Goal: Communication & Community: Ask a question

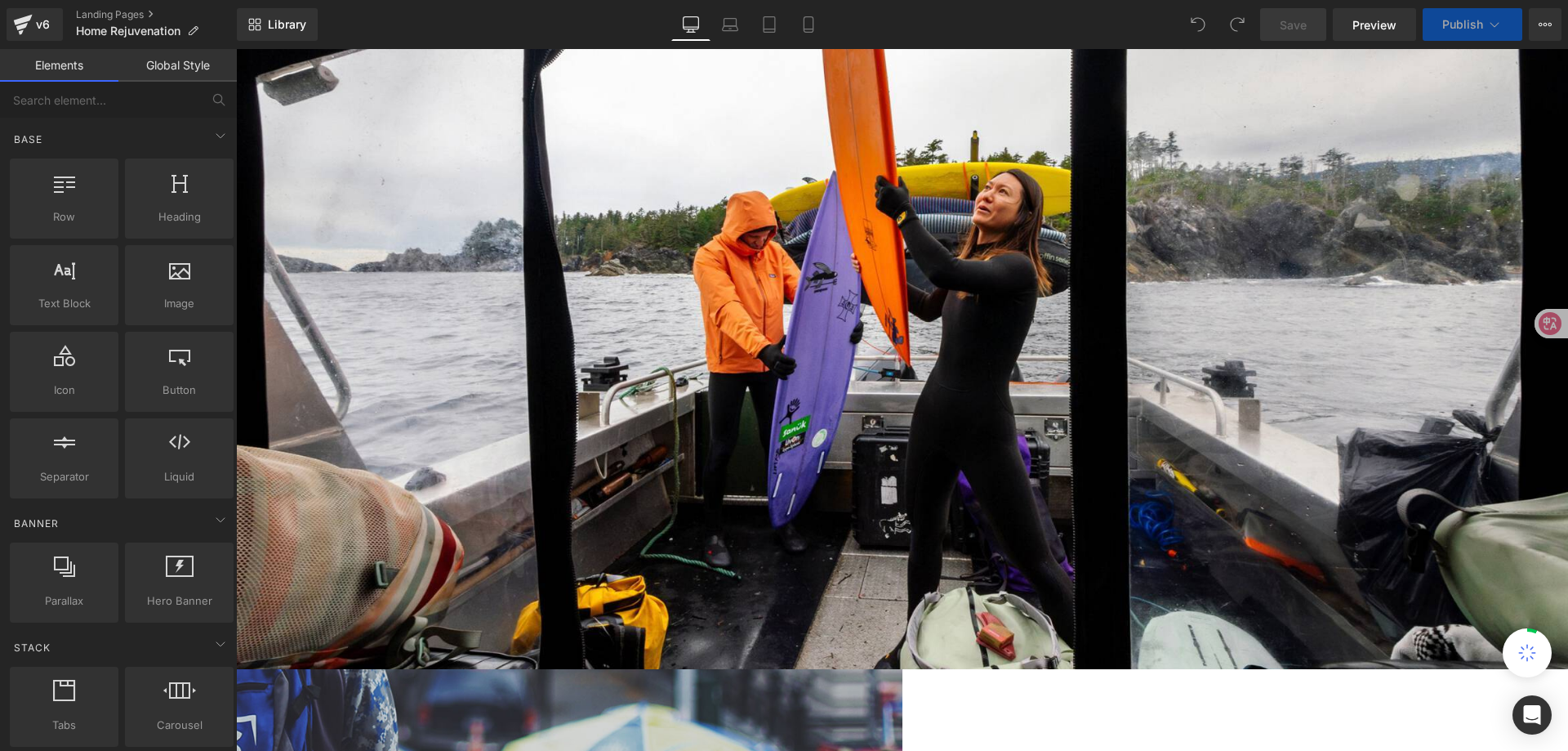
scroll to position [163, 0]
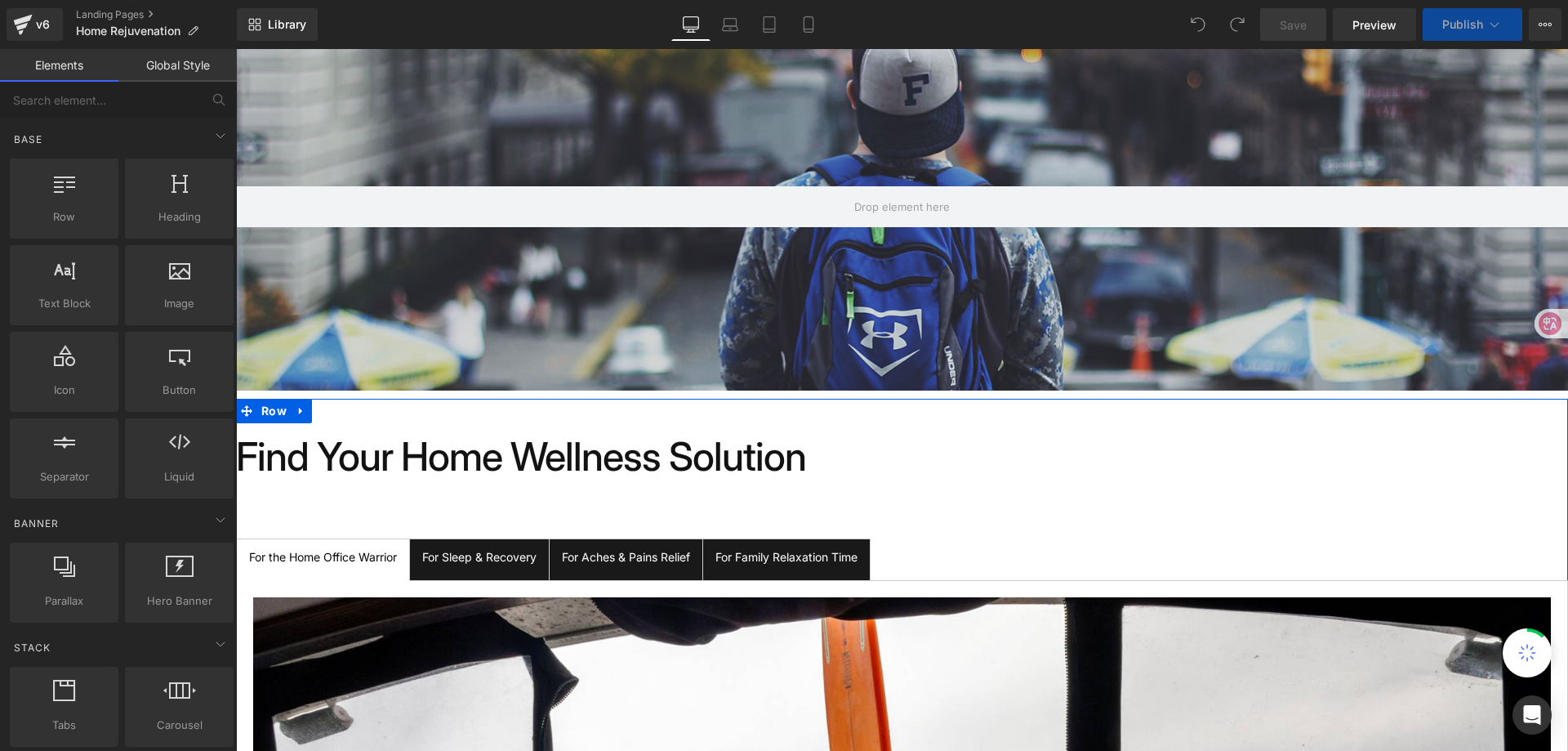
click at [785, 563] on div "For Family Relaxation Time Text Block" at bounding box center [786, 556] width 142 height 18
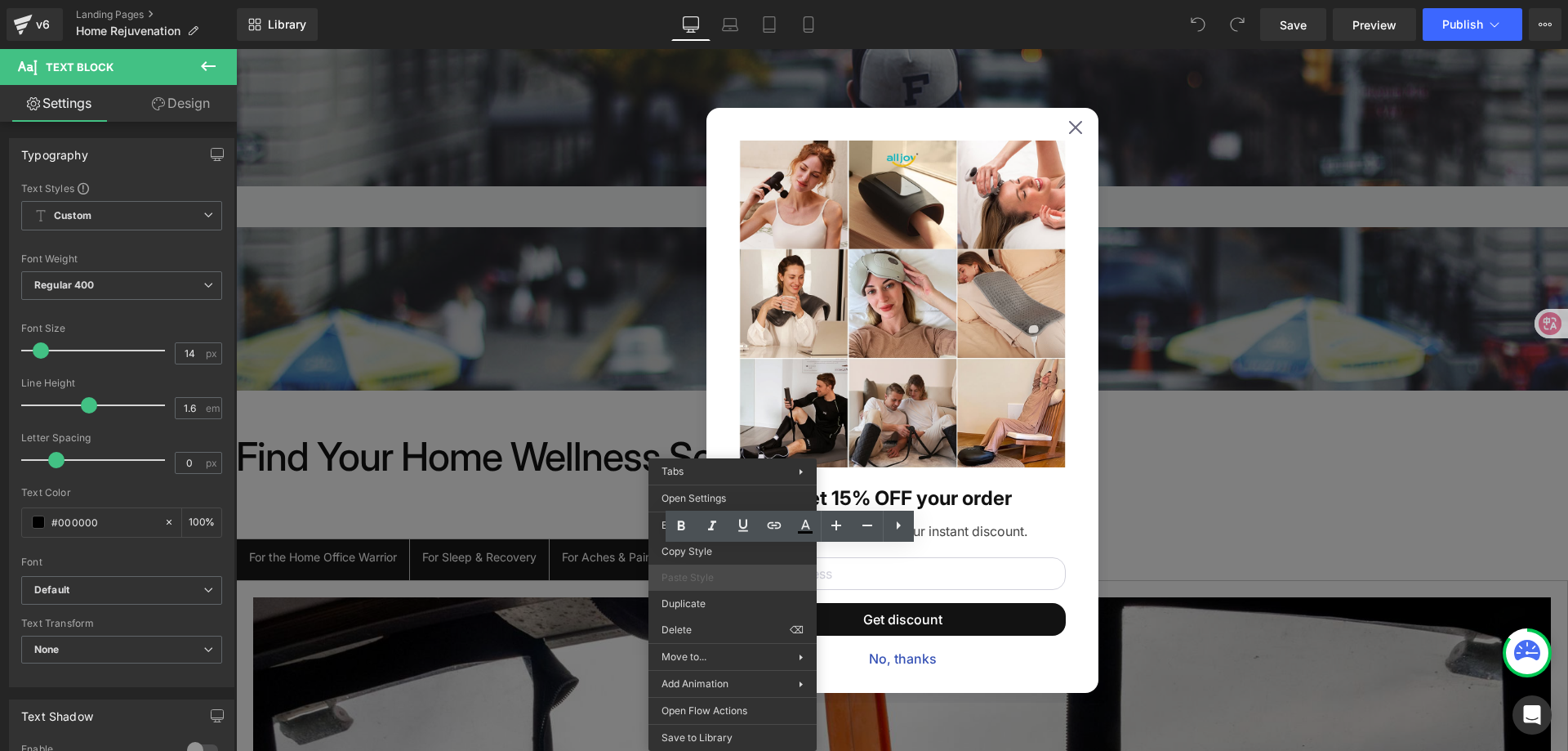
click at [746, 585] on div "Paste Style" at bounding box center [732, 577] width 168 height 26
click at [1069, 127] on icon at bounding box center [1074, 126] width 13 height 13
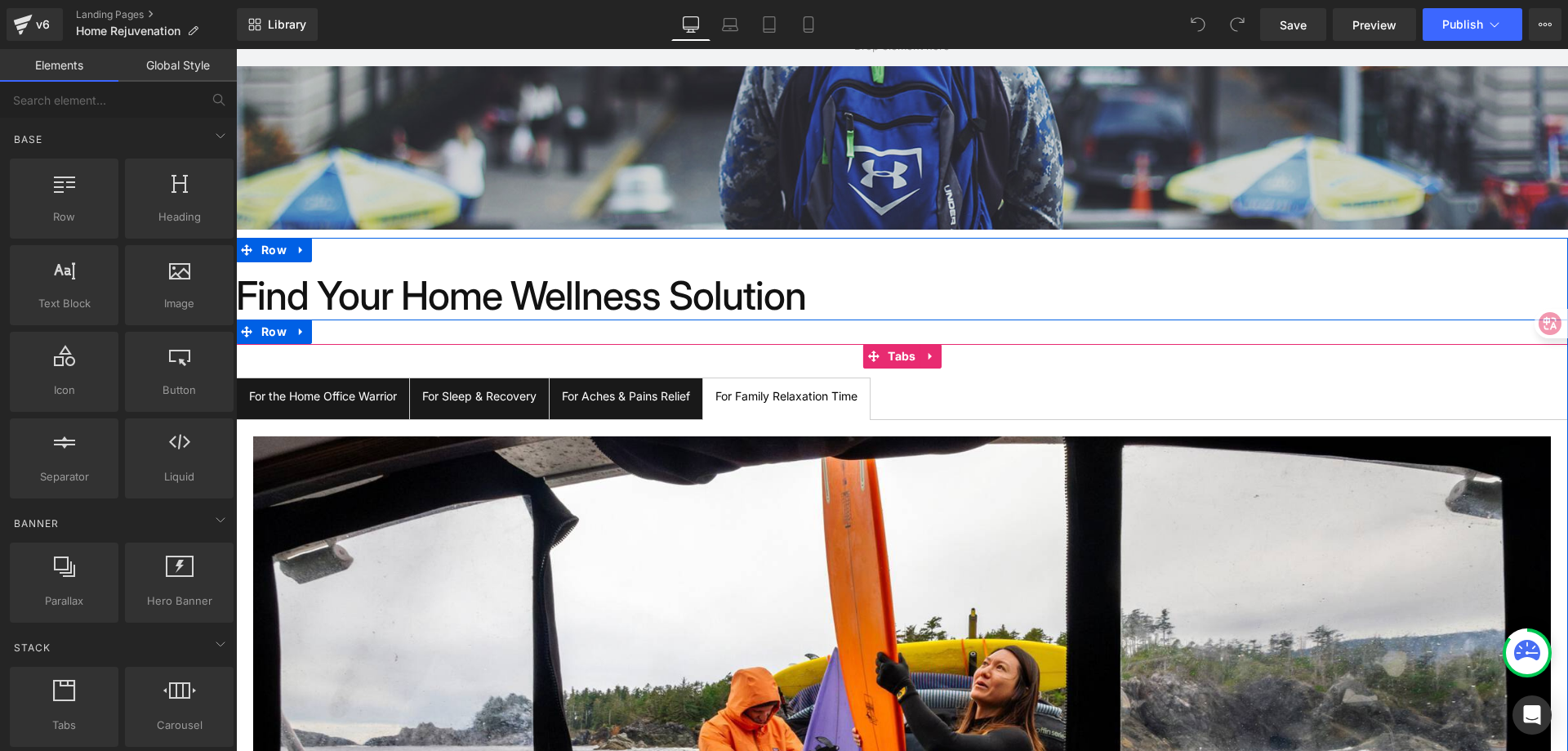
scroll to position [327, 0]
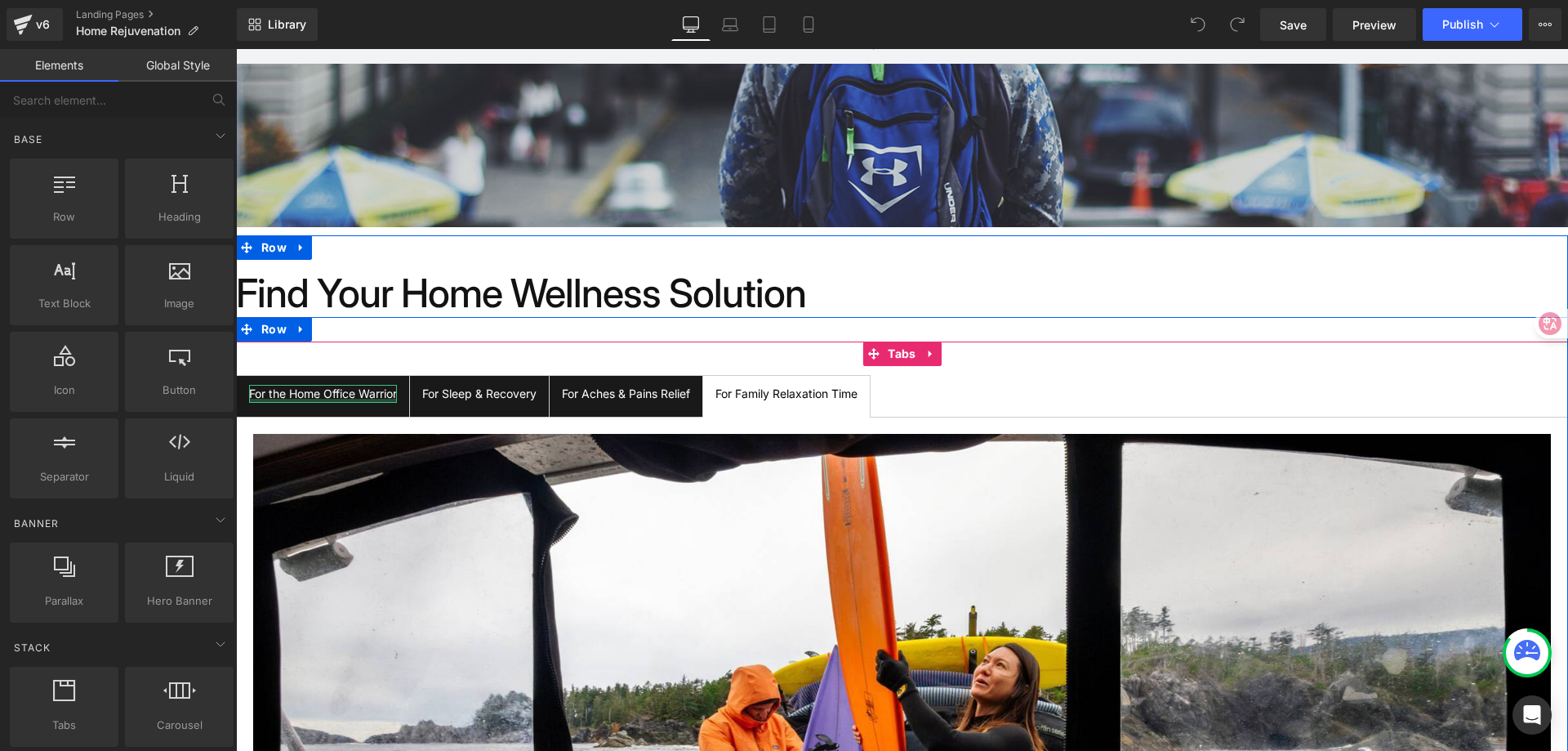
click at [333, 399] on div at bounding box center [323, 400] width 148 height 4
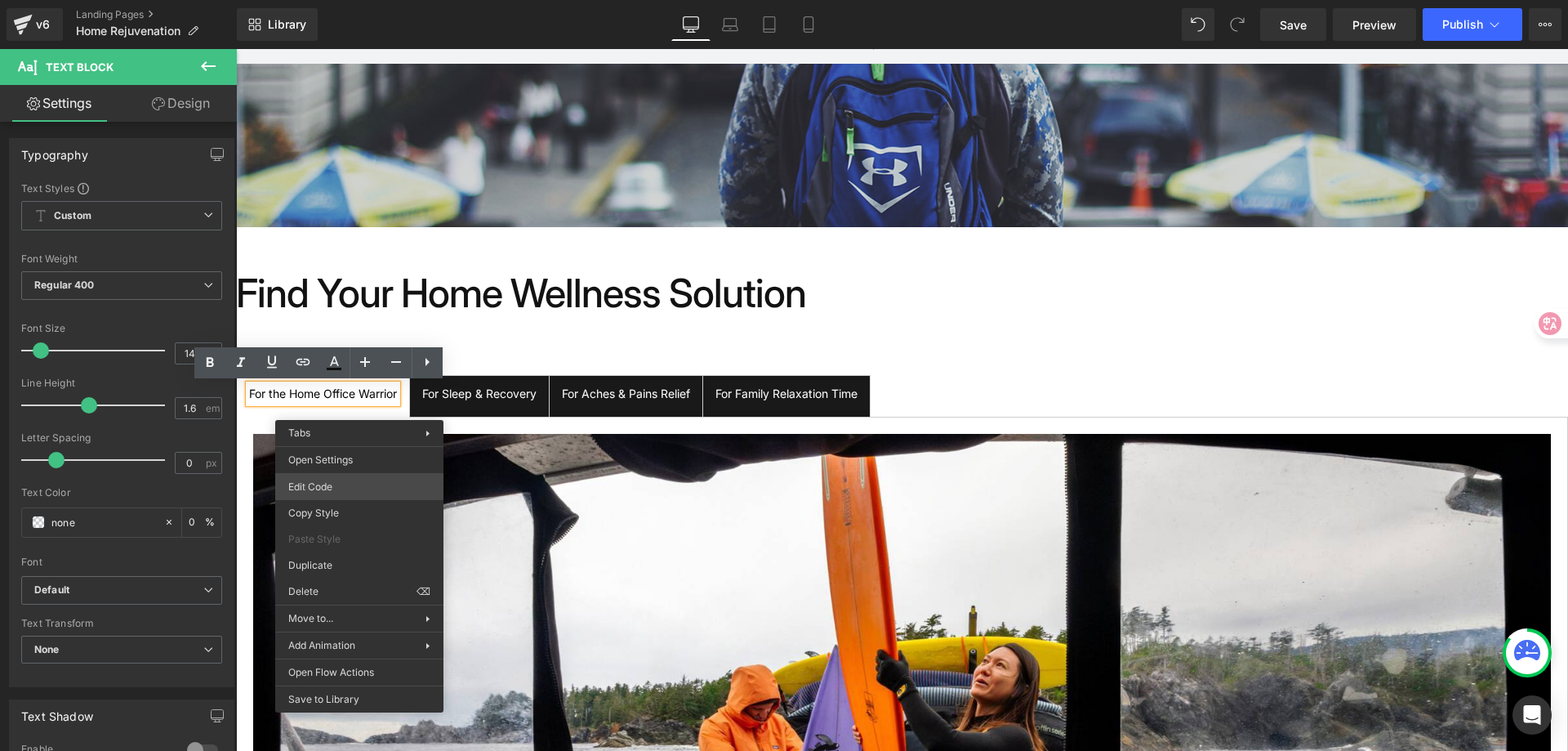
click at [359, 0] on div "You are previewing how the will restyle your page. You can not edit Elements in…" at bounding box center [784, 0] width 1568 height 0
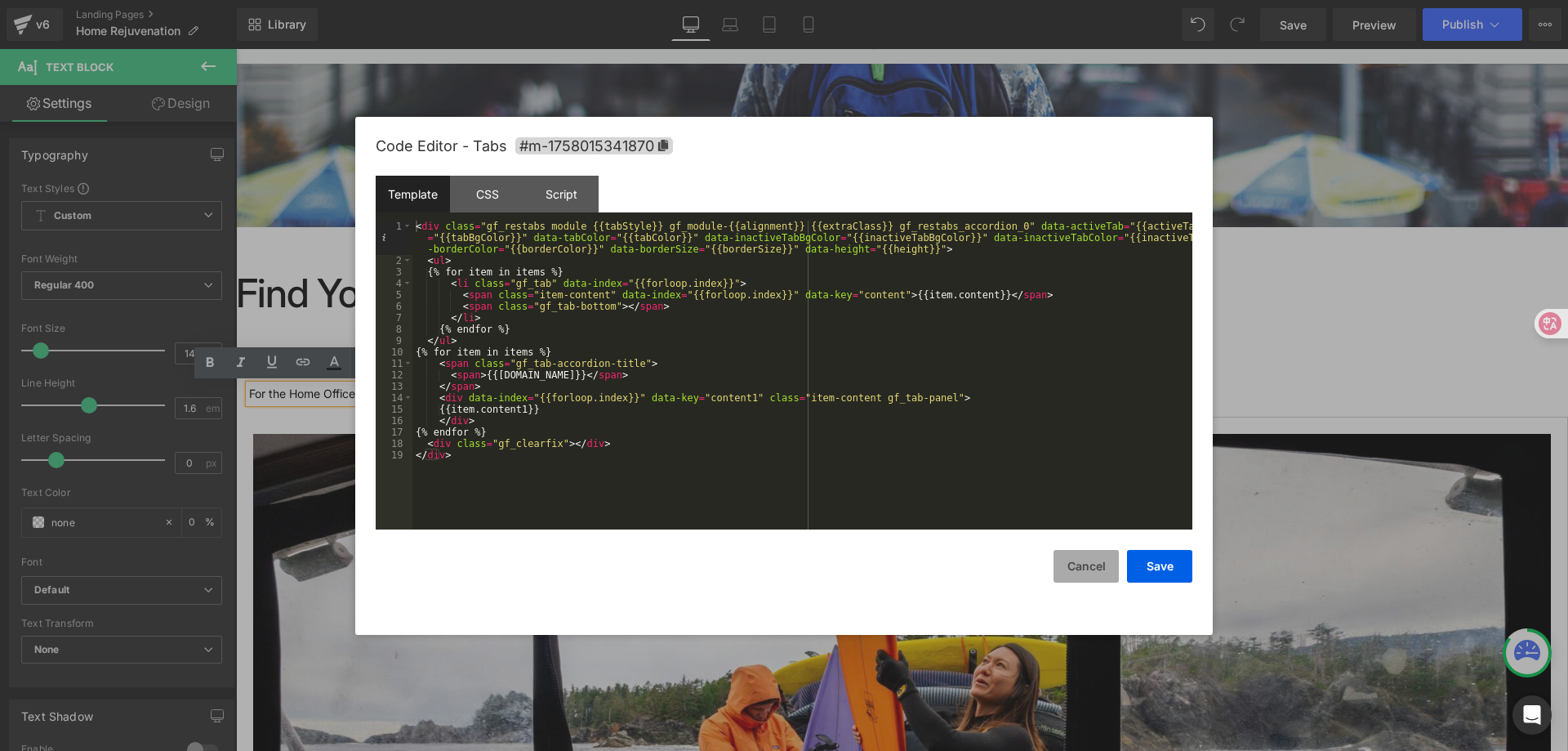
click at [1099, 560] on button "Cancel" at bounding box center [1086, 566] width 65 height 32
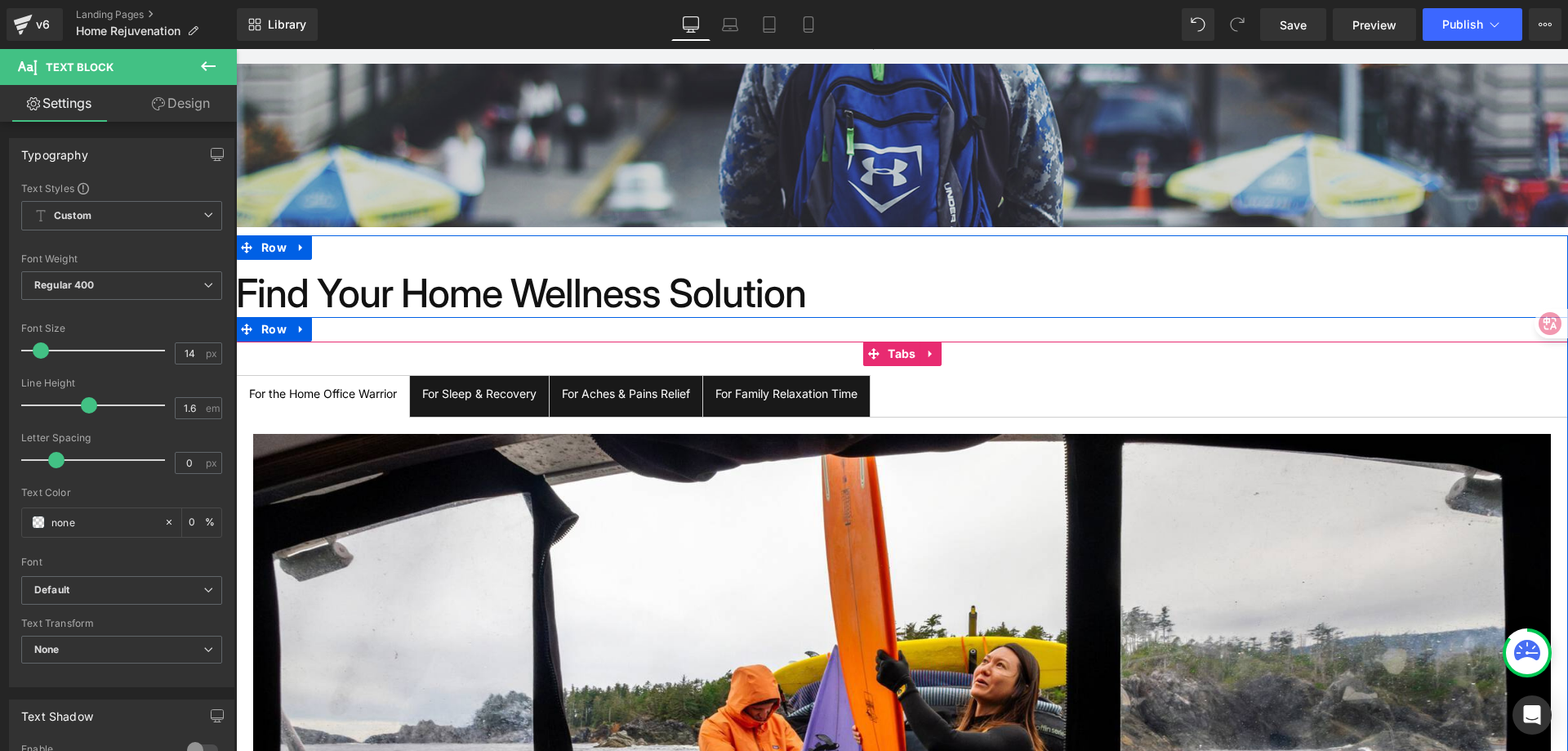
click at [1051, 390] on ul "For the Home Office Warrior Text Block For Sleep & Recovery Text Block For Ache…" at bounding box center [902, 396] width 1332 height 42
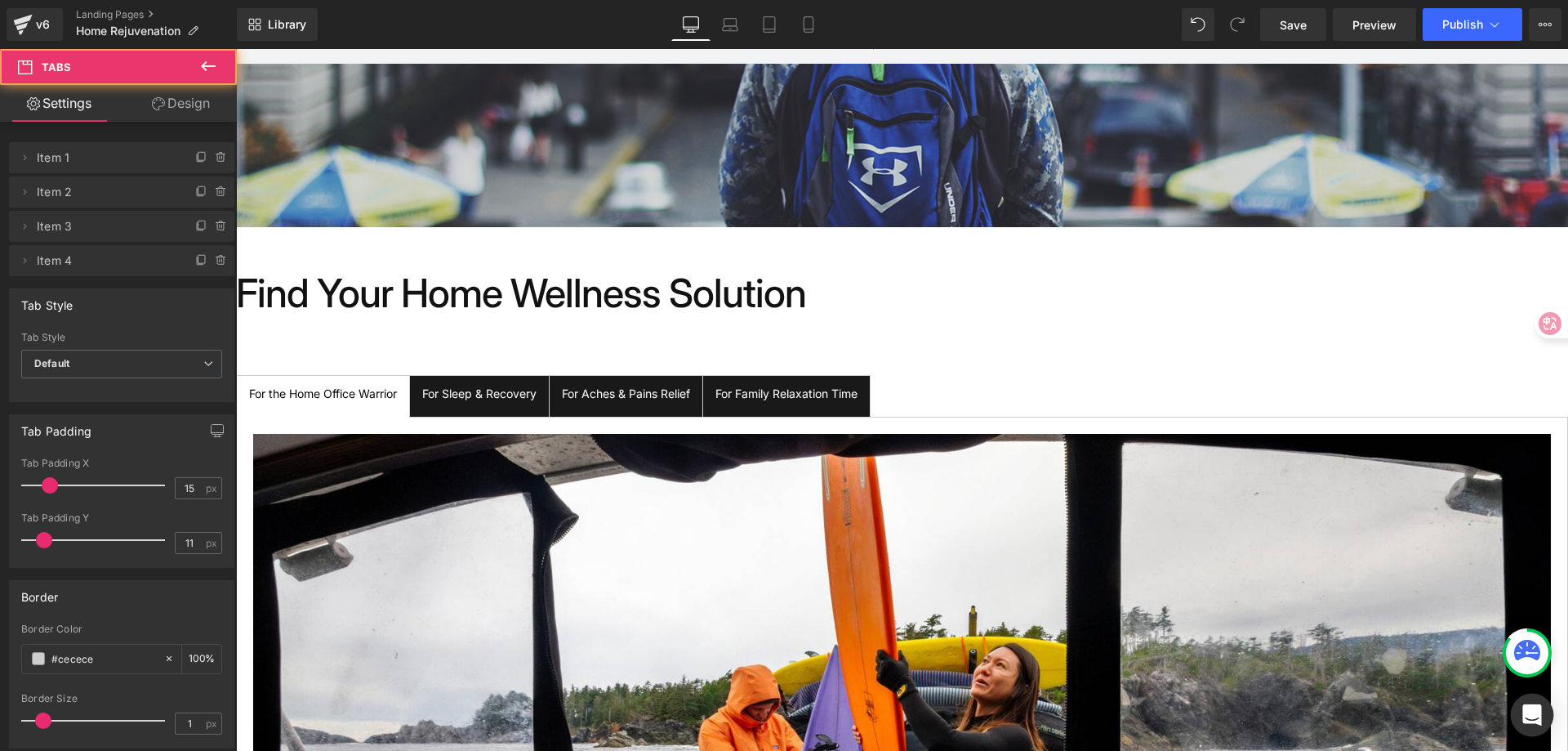
click at [1545, 712] on div "Open Intercom Messenger" at bounding box center [1532, 714] width 43 height 43
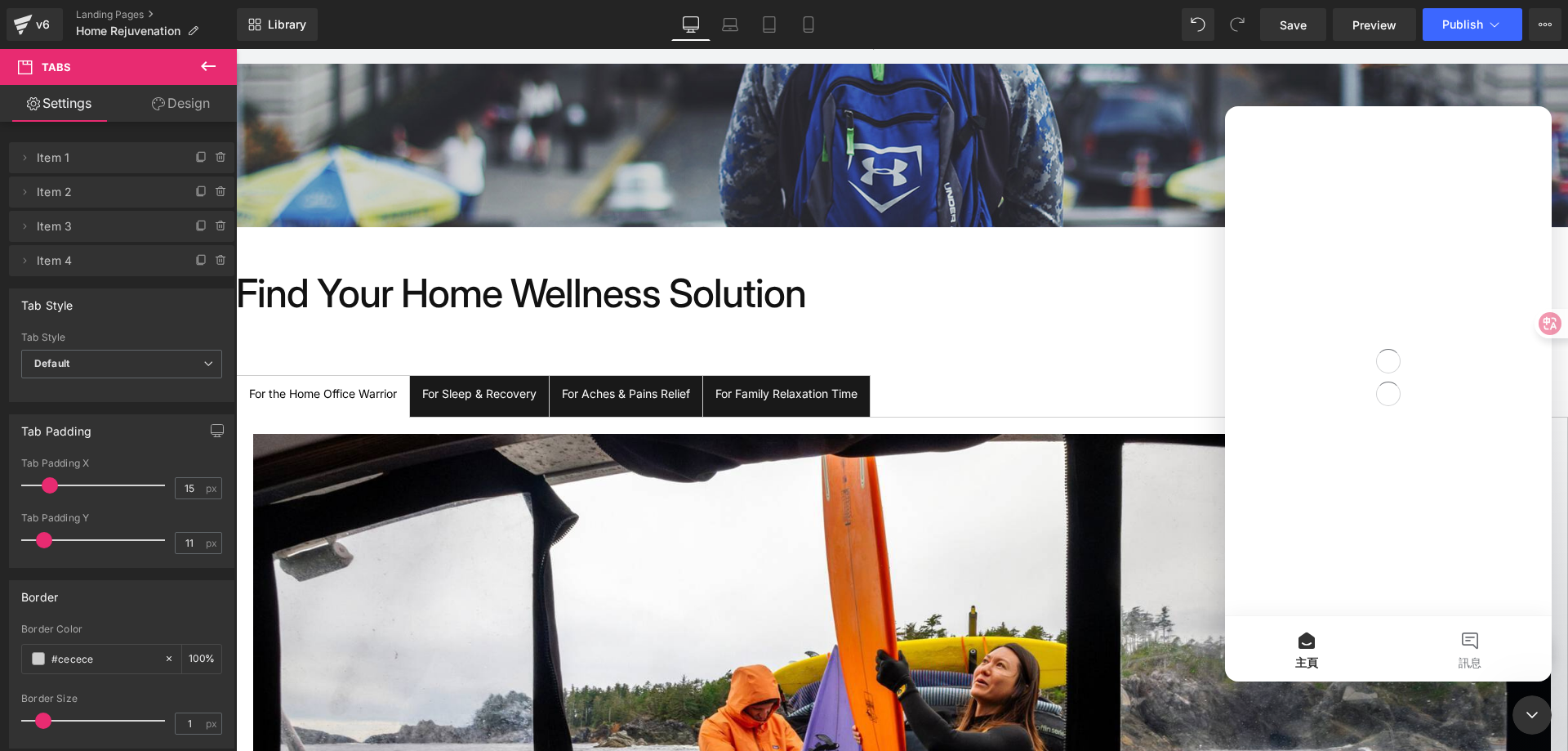
scroll to position [0, 0]
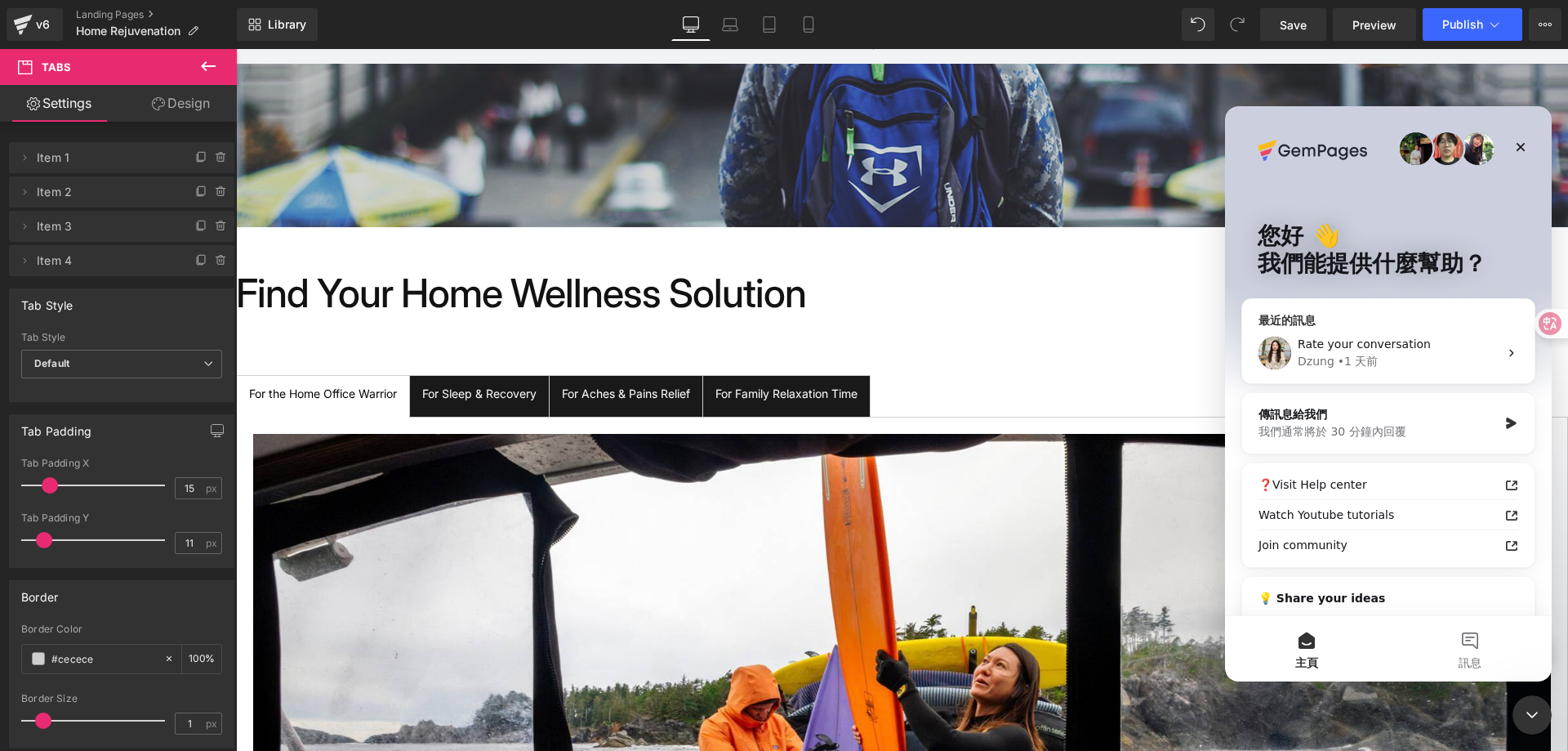
click at [1400, 344] on span "Rate your conversation" at bounding box center [1364, 343] width 133 height 13
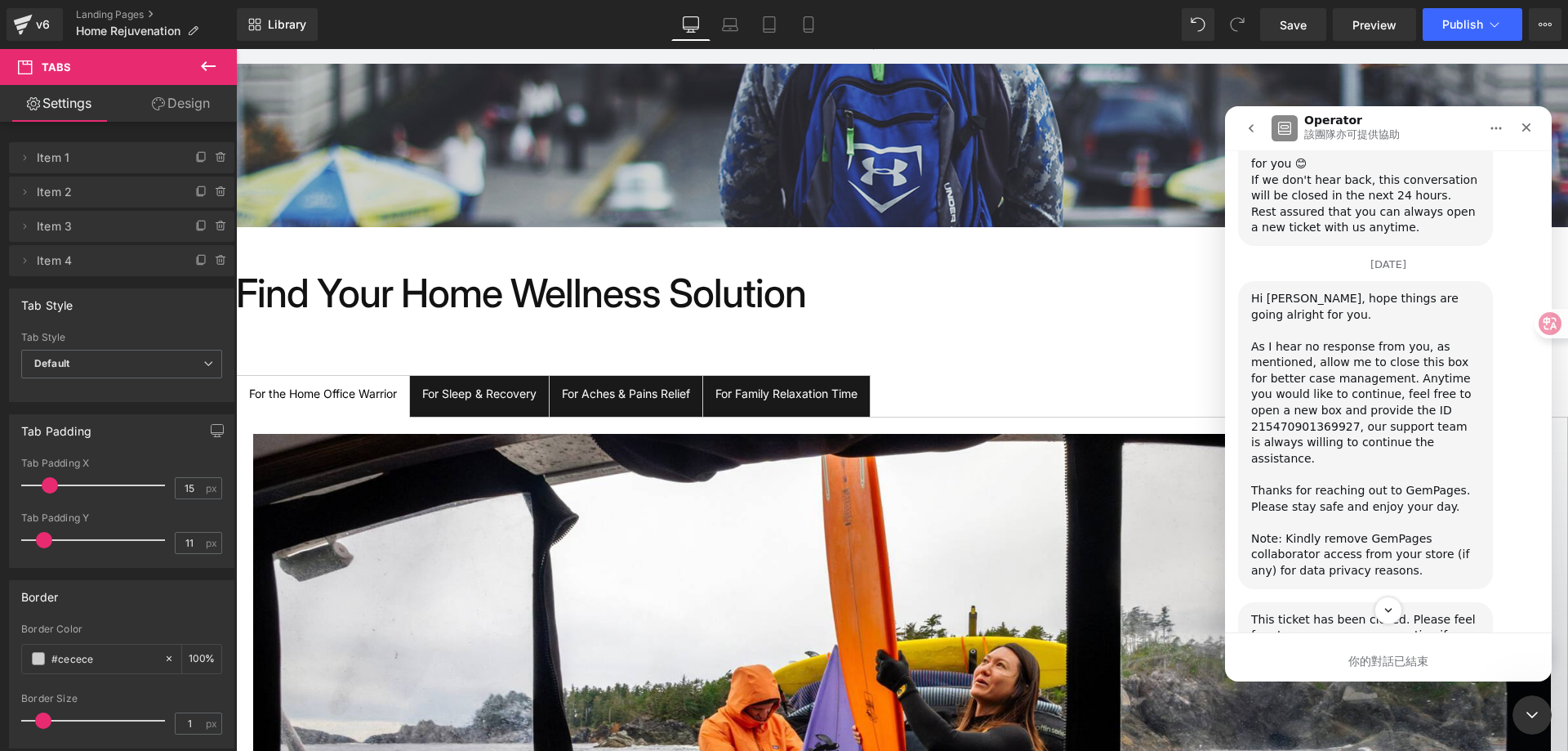
scroll to position [4730, 0]
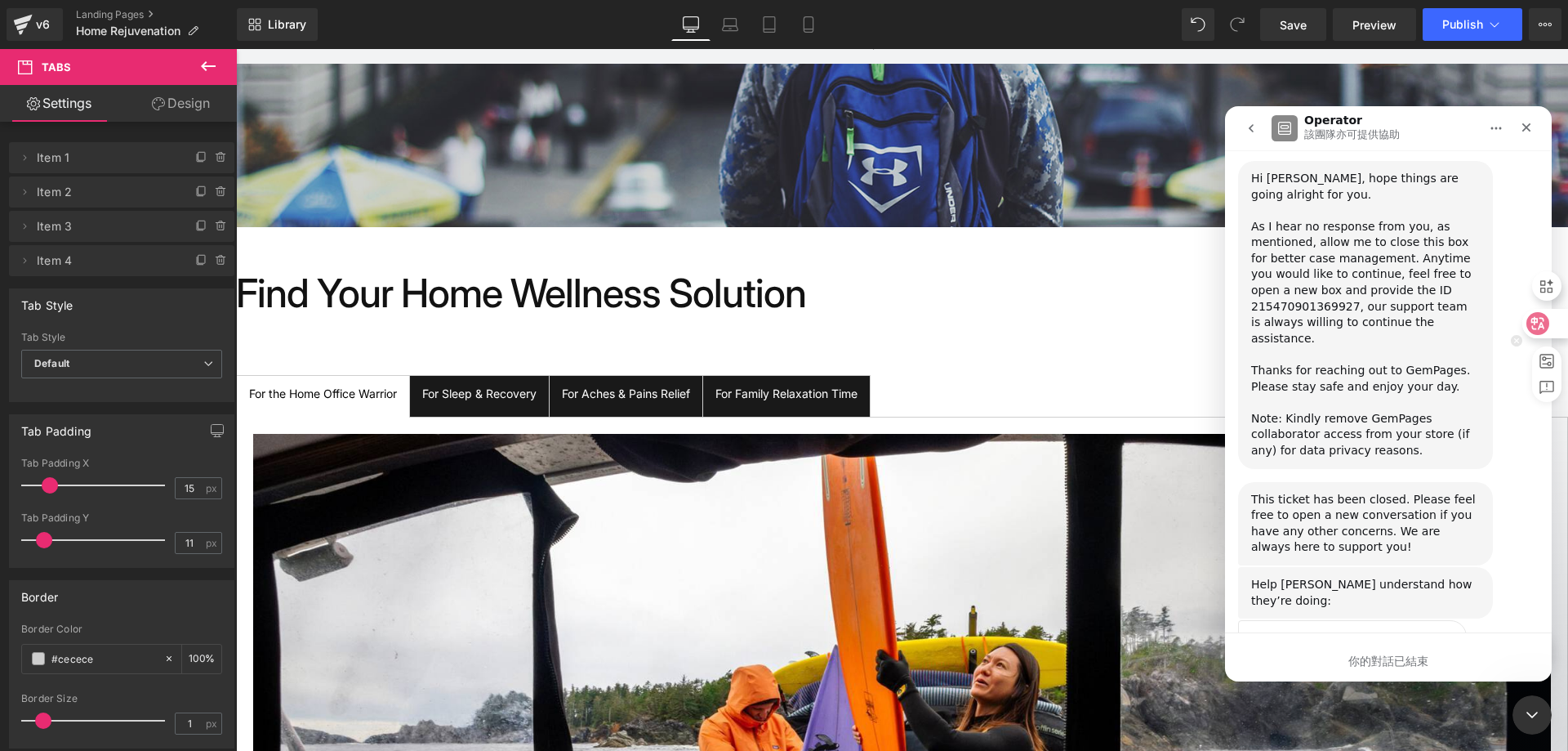
click at [1538, 321] on icon at bounding box center [1537, 323] width 16 height 16
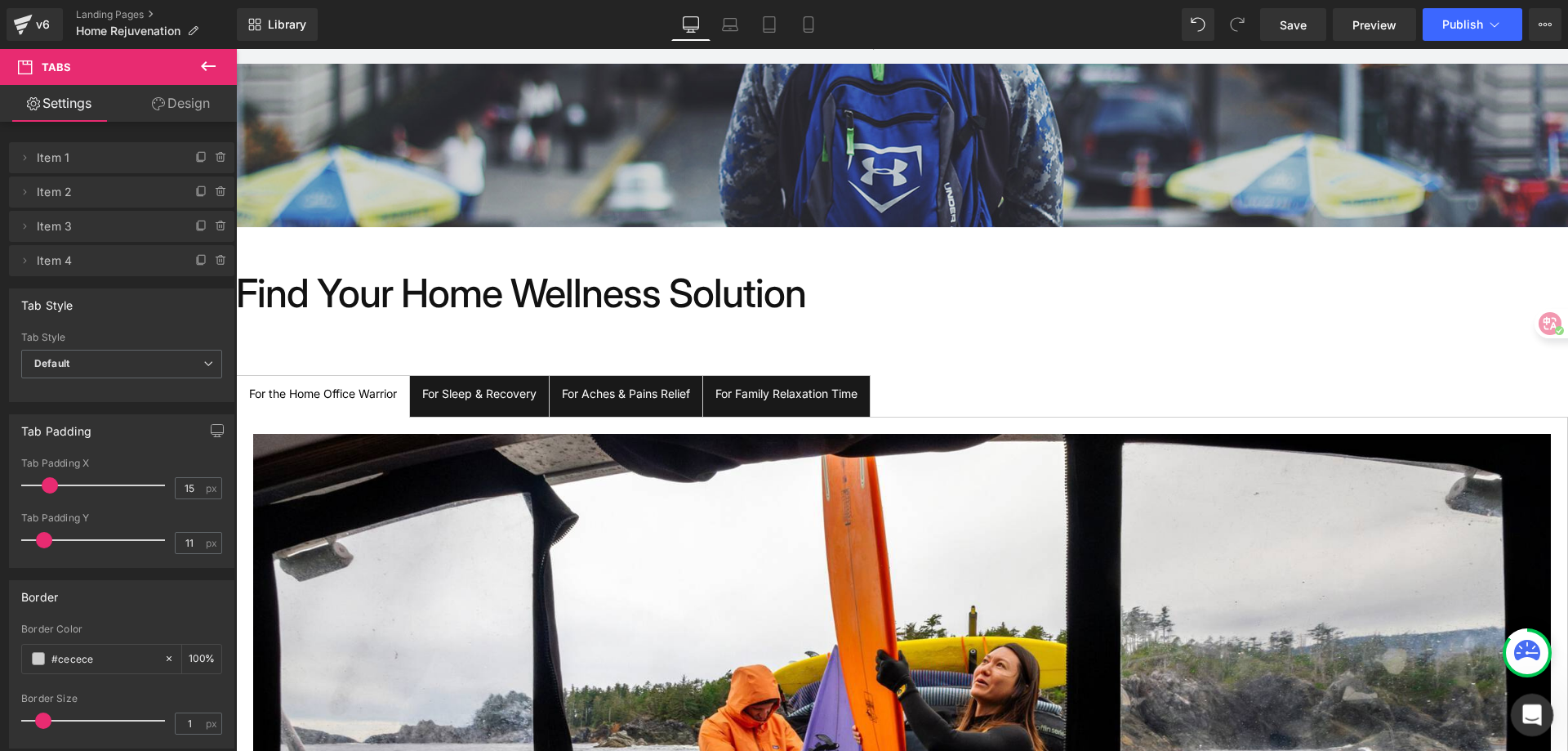
click at [1532, 706] on icon "開啟 Intercom Messenger" at bounding box center [1530, 713] width 27 height 27
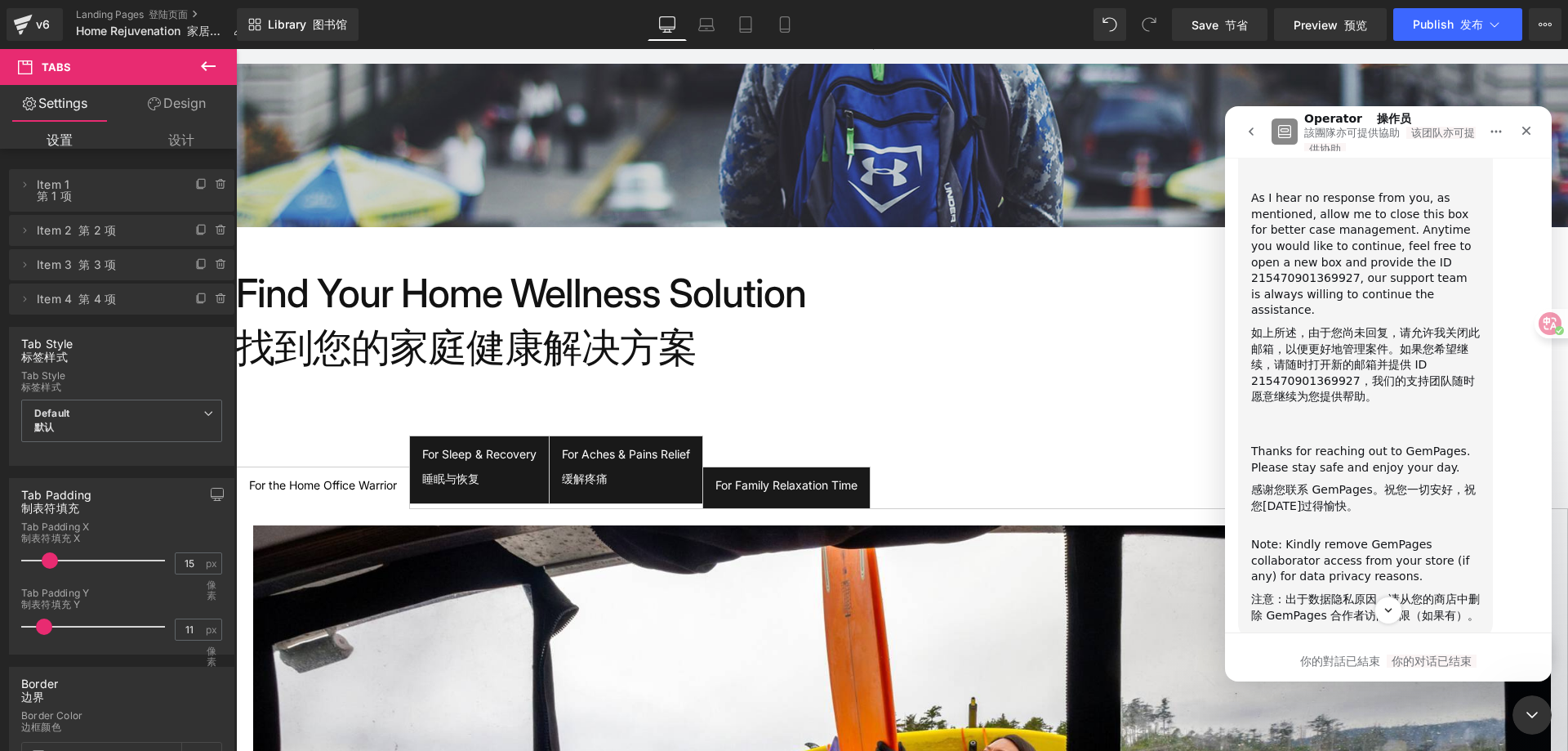
scroll to position [4921, 0]
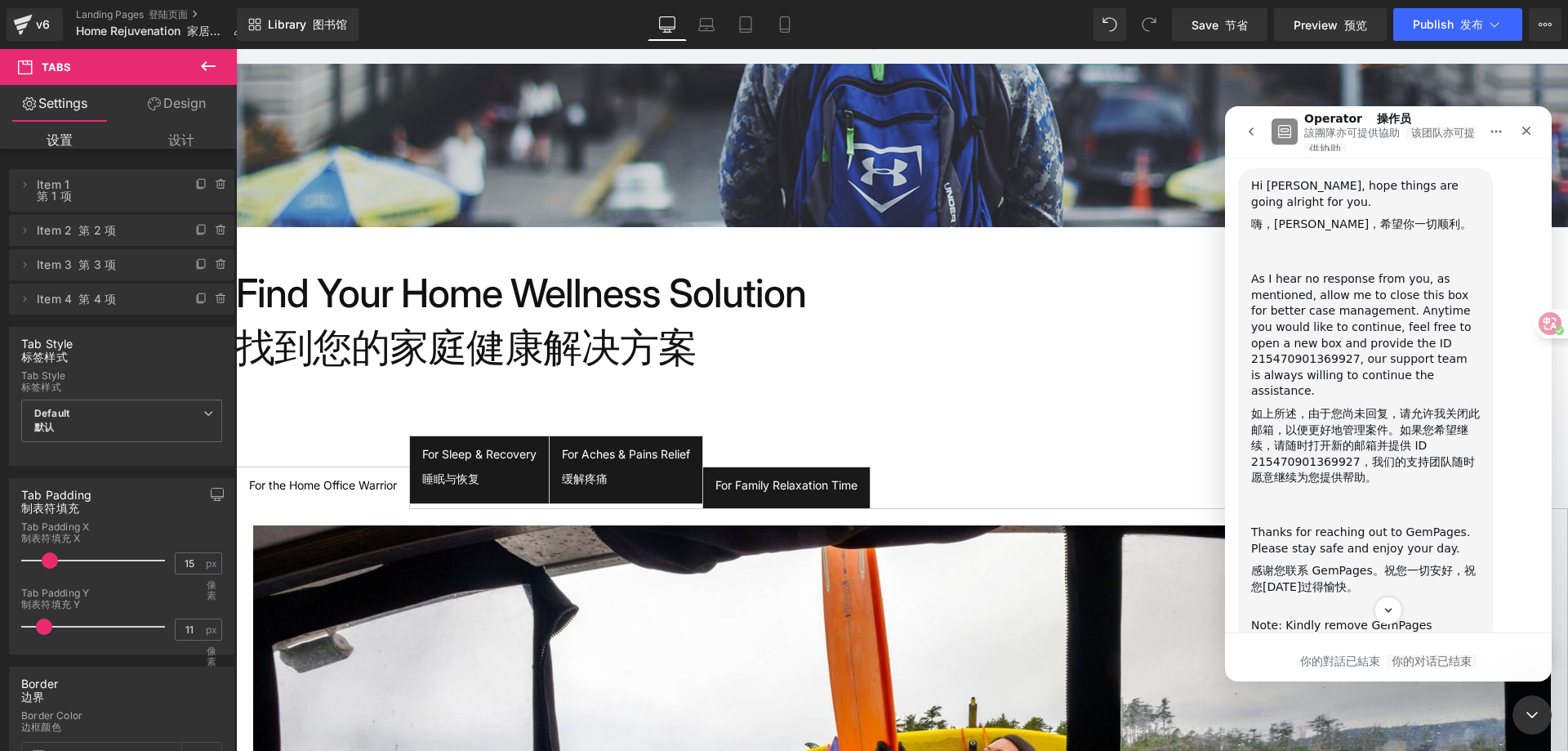
click at [1248, 127] on icon "go back" at bounding box center [1250, 131] width 13 height 13
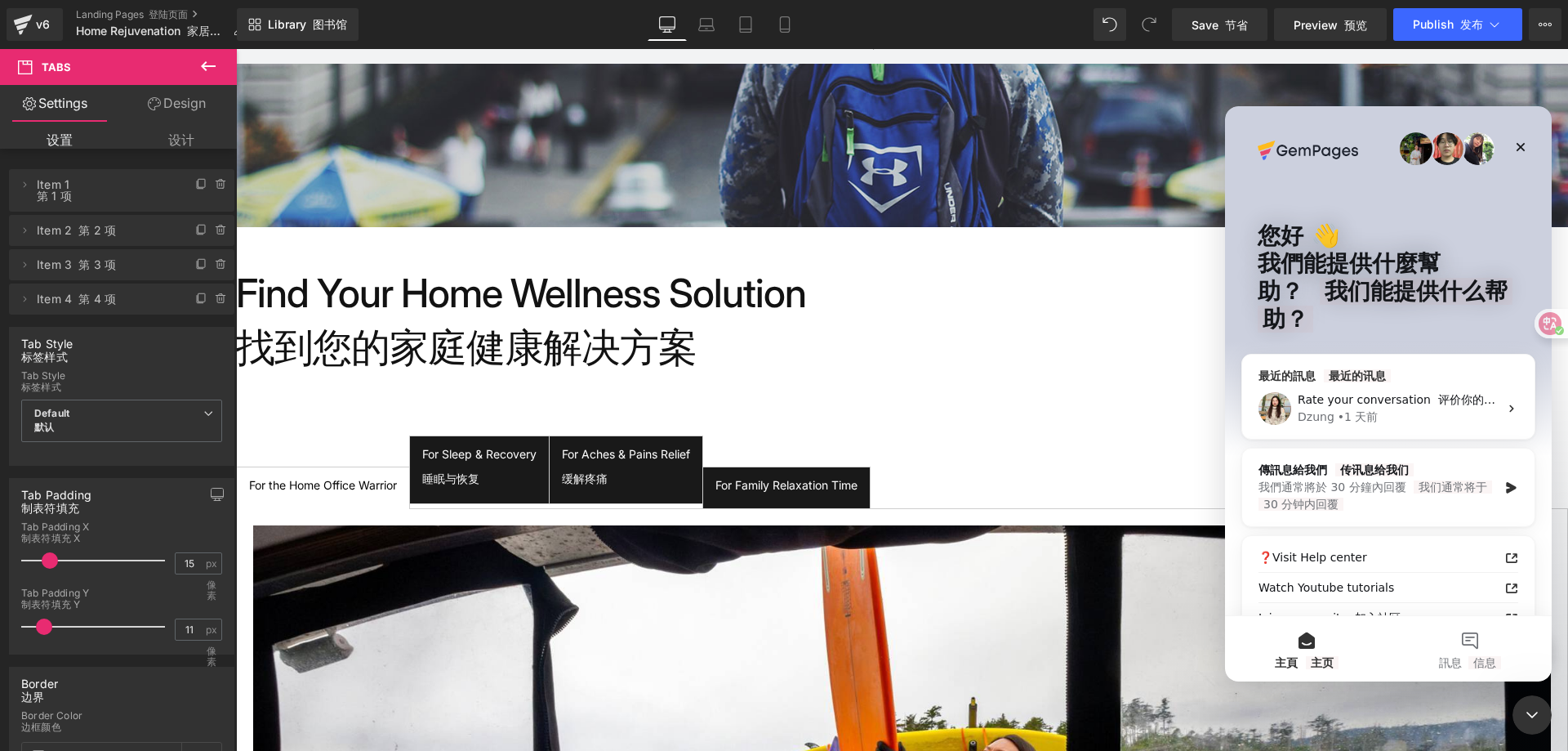
click at [1441, 393] on font "评价你的谈话" at bounding box center [1472, 398] width 69 height 13
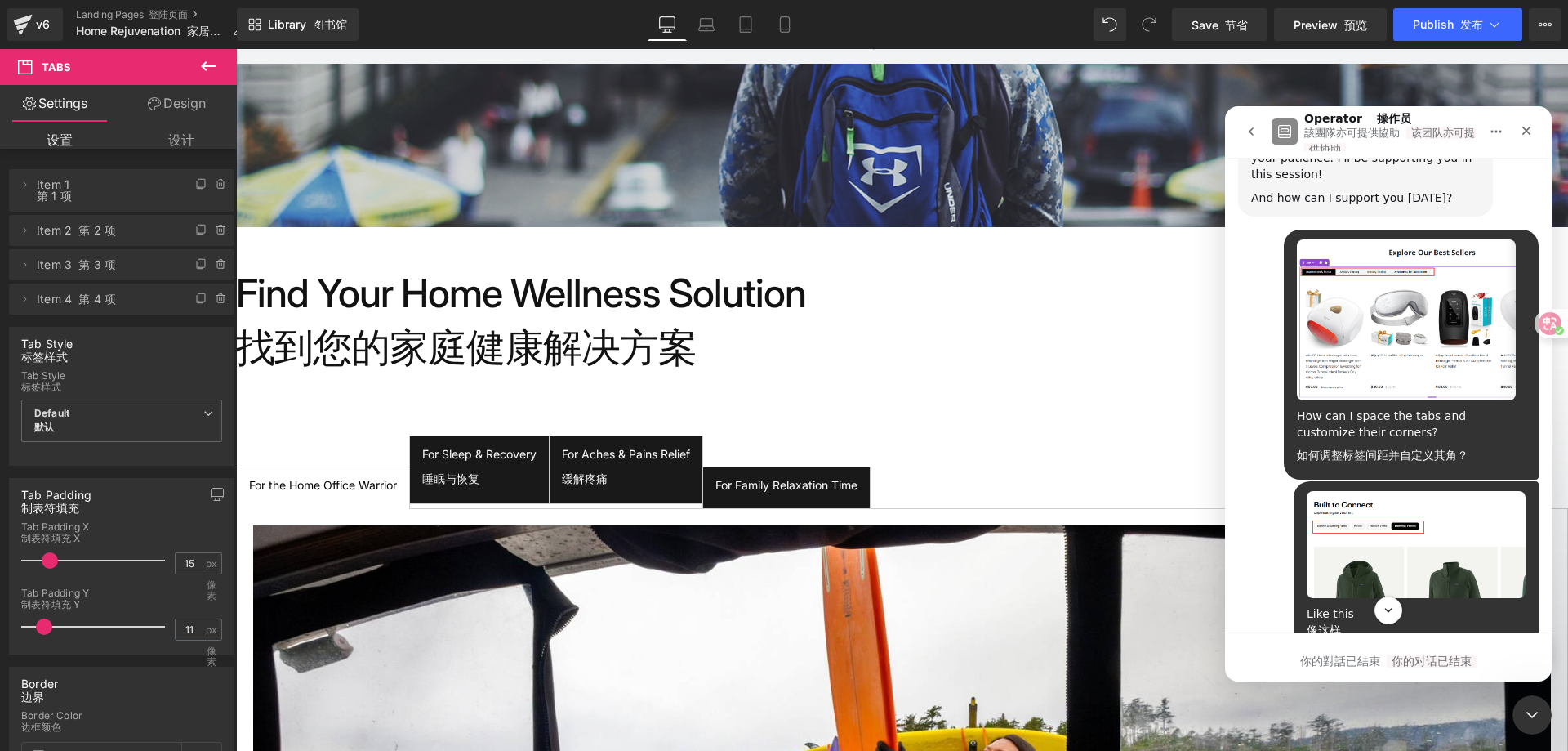
scroll to position [473, 0]
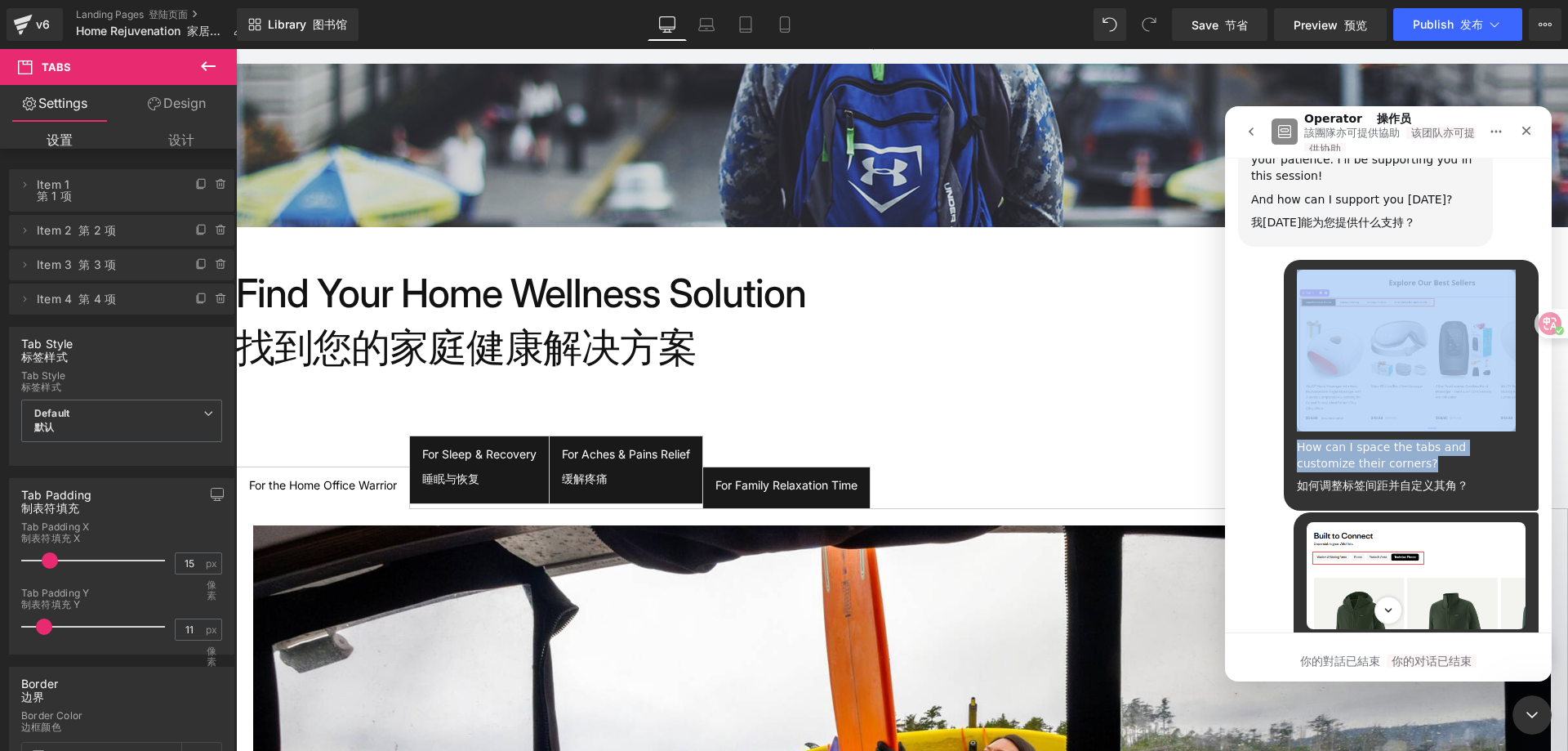
drag, startPoint x: 1287, startPoint y: 398, endPoint x: 1456, endPoint y: 419, distance: 170.3
click at [1456, 419] on div "How can I space the tabs and customize their corners? 如何调整标签间距并自定义其角？ ALL • [DA…" at bounding box center [1411, 385] width 255 height 250
click at [1464, 439] on div "How can I space the tabs and customize their corners? 如何调整标签间距并自定义其角？" at bounding box center [1411, 466] width 228 height 54
click at [1466, 439] on div "How can I space the tabs and customize their corners? 如何调整标签间距并自定义其角？" at bounding box center [1411, 466] width 228 height 54
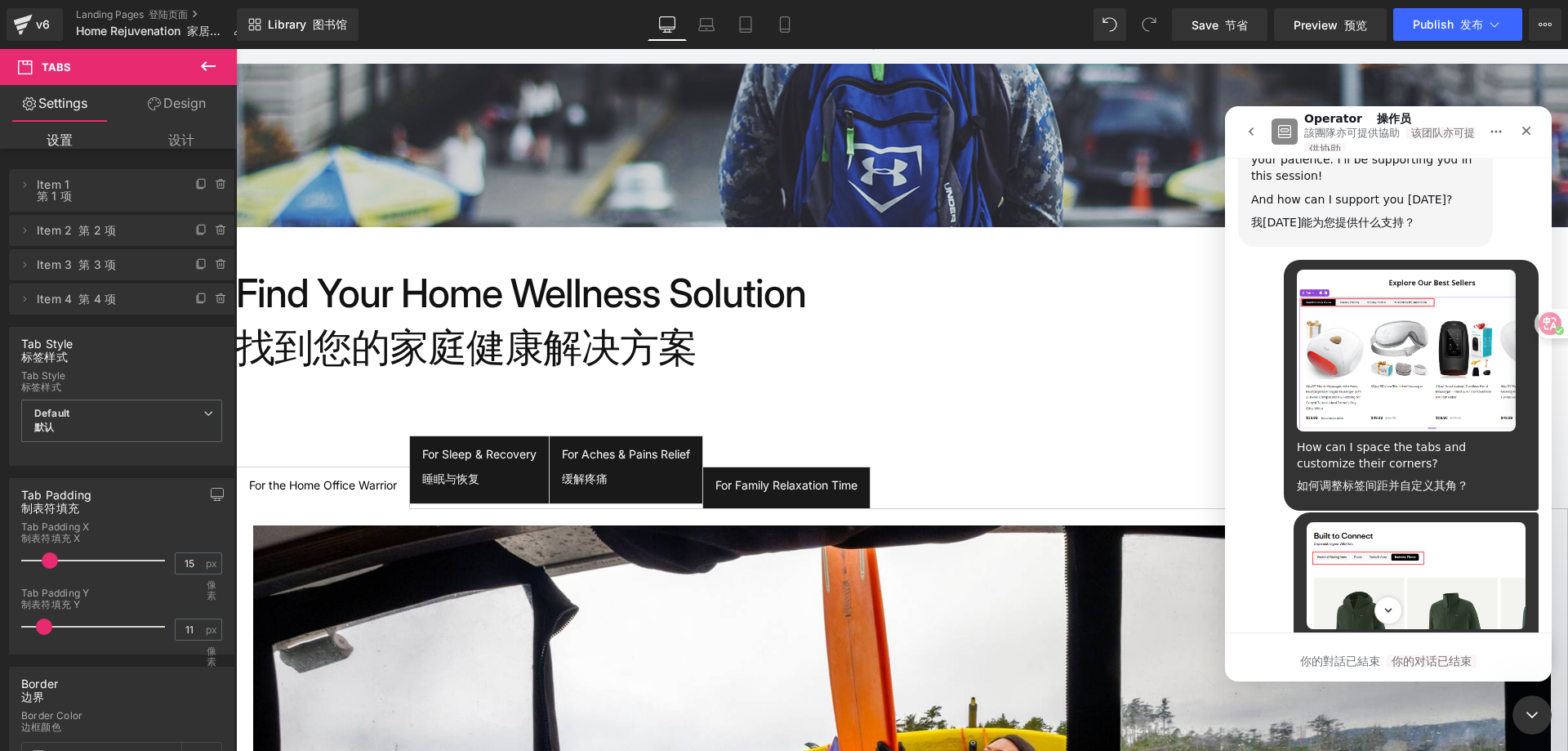
click at [1474, 439] on div "How can I space the tabs and customize their corners? 如何调整标签间距并自定义其角？" at bounding box center [1411, 466] width 228 height 54
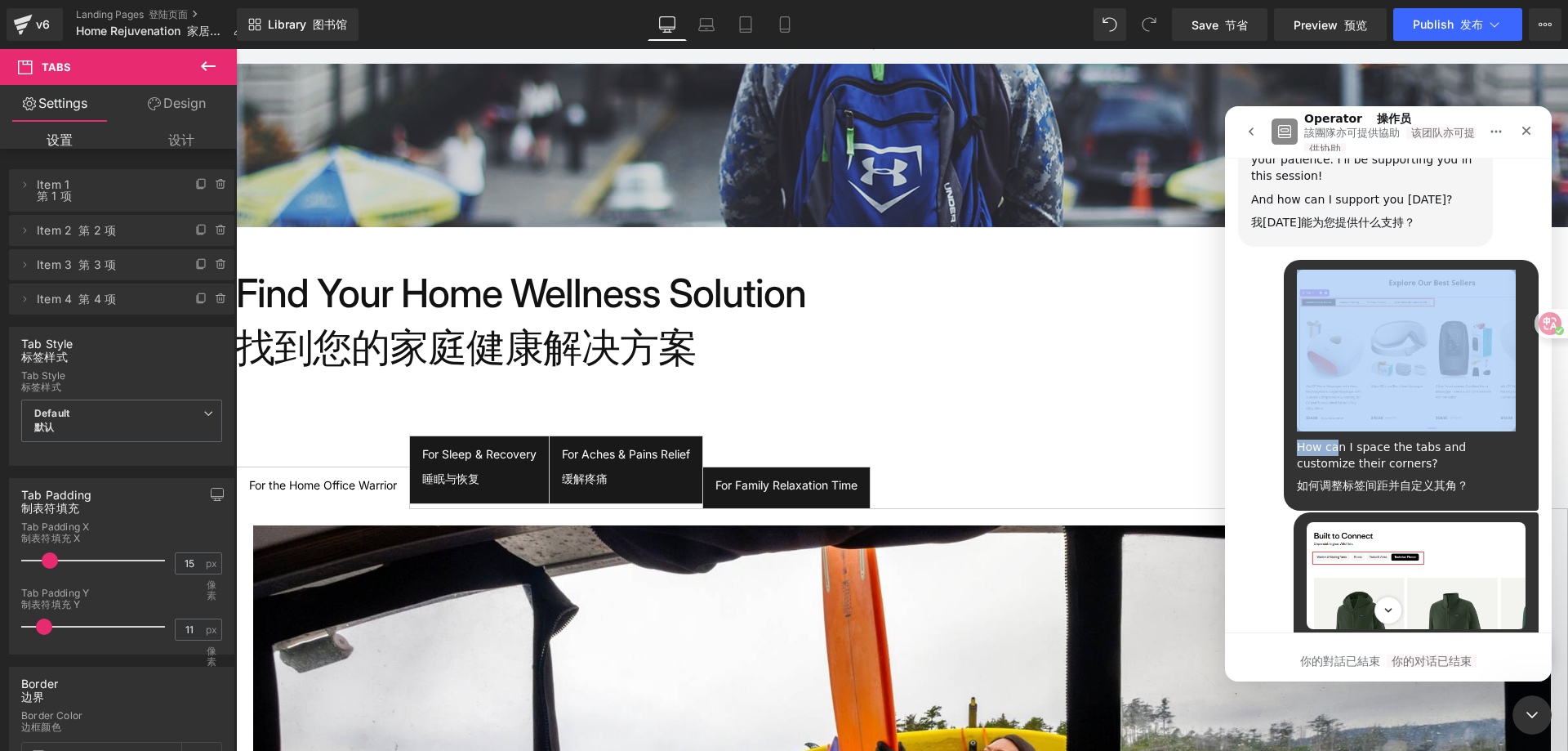
drag, startPoint x: 1286, startPoint y: 396, endPoint x: 1329, endPoint y: 396, distance: 43.0
click at [1329, 396] on div "How can I space the tabs and customize their corners? 如何调整标签间距并自定义其角？ ALL • [DA…" at bounding box center [1411, 385] width 255 height 250
click at [1330, 439] on div "How can I space the tabs and customize their corners? 如何调整标签间距并自定义其角？" at bounding box center [1411, 466] width 228 height 54
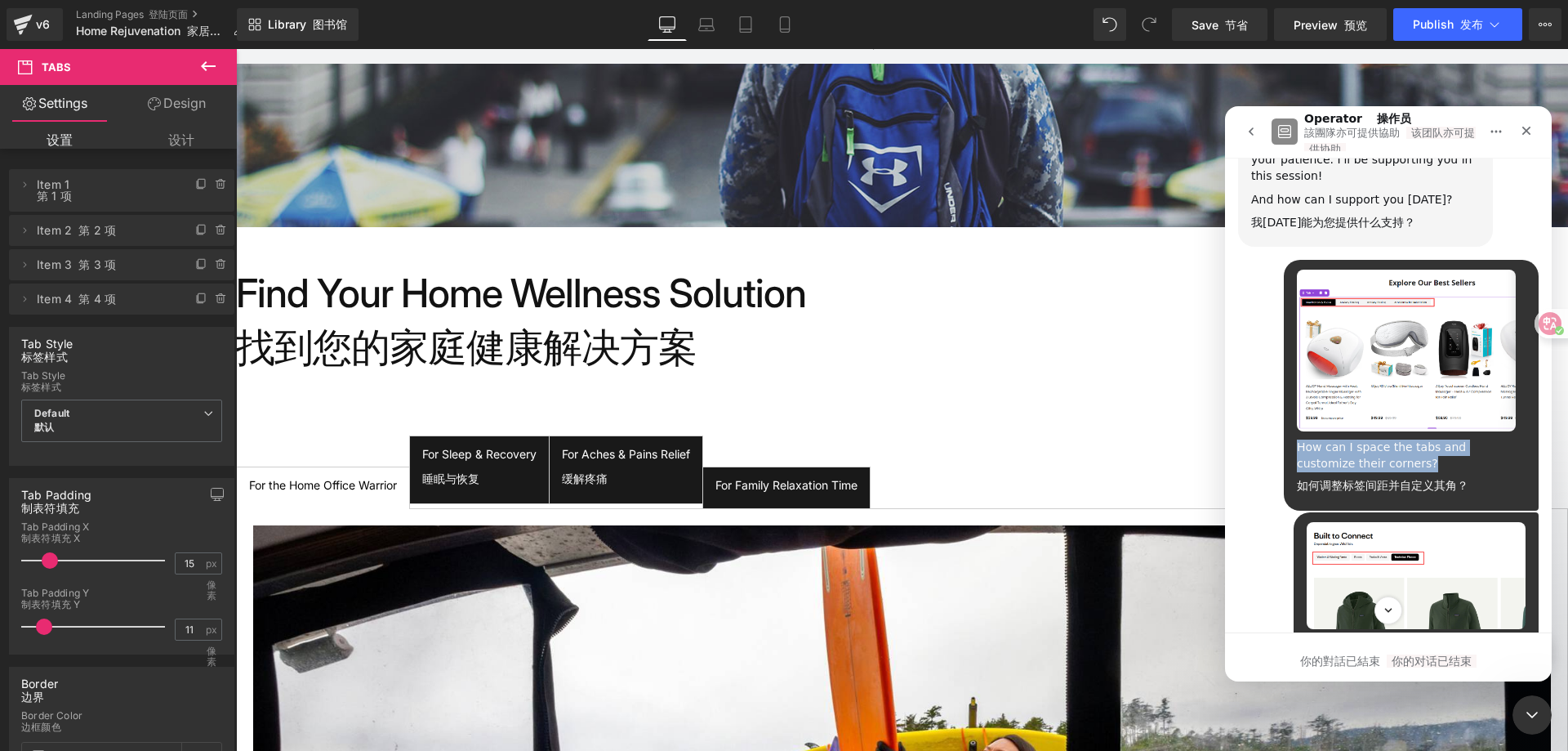
drag, startPoint x: 1288, startPoint y: 398, endPoint x: 1414, endPoint y: 414, distance: 127.0
click at [1414, 439] on div "How can I space the tabs and customize their corners? 如何调整标签间距并自定义其角？" at bounding box center [1411, 466] width 228 height 54
copy div "How can I space the tabs and customize their corners?"
click at [1259, 138] on button "go back" at bounding box center [1251, 132] width 31 height 31
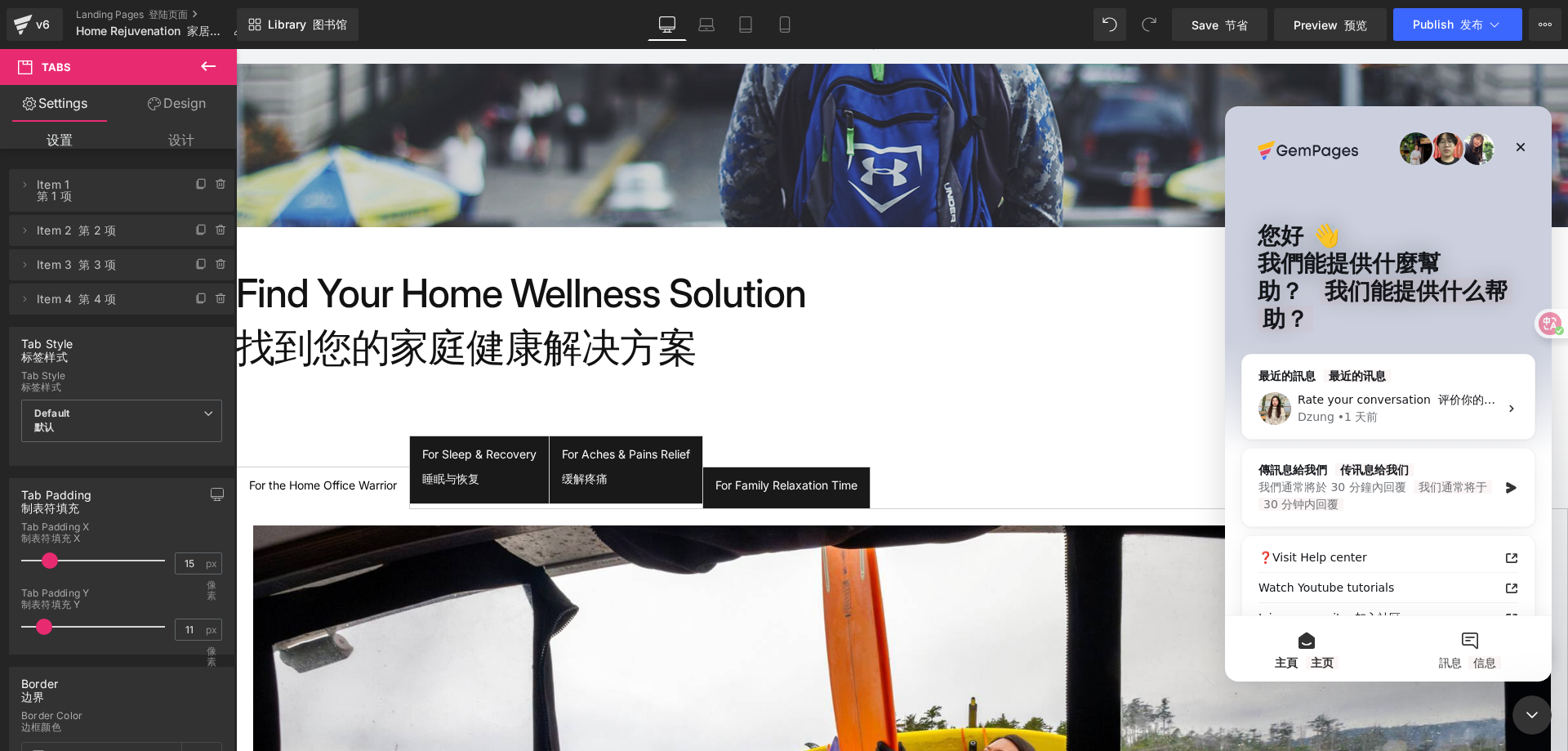
click at [1466, 666] on font "訊息" at bounding box center [1465, 662] width 8 height 13
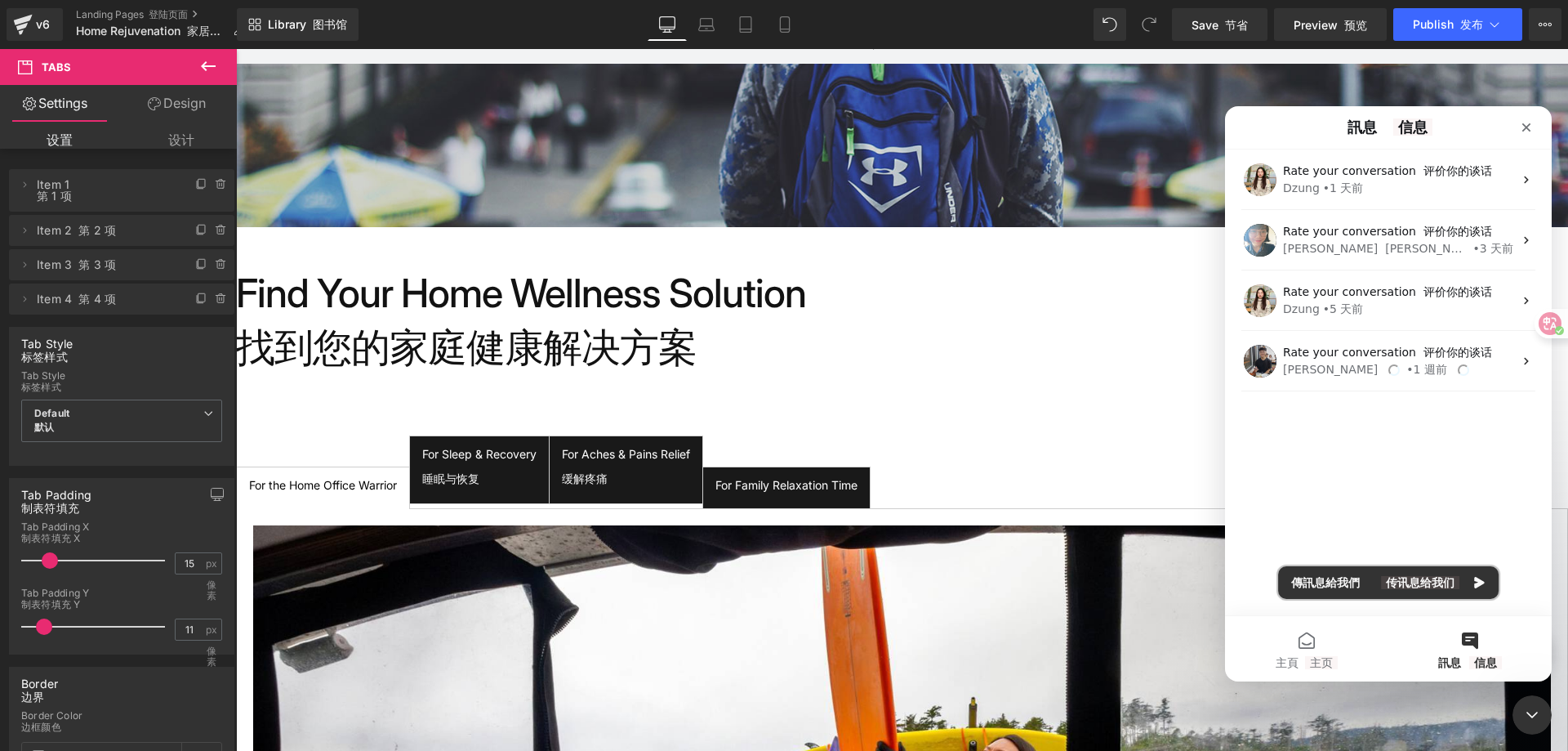
click at [1435, 583] on font "传讯息给我们" at bounding box center [1420, 582] width 78 height 13
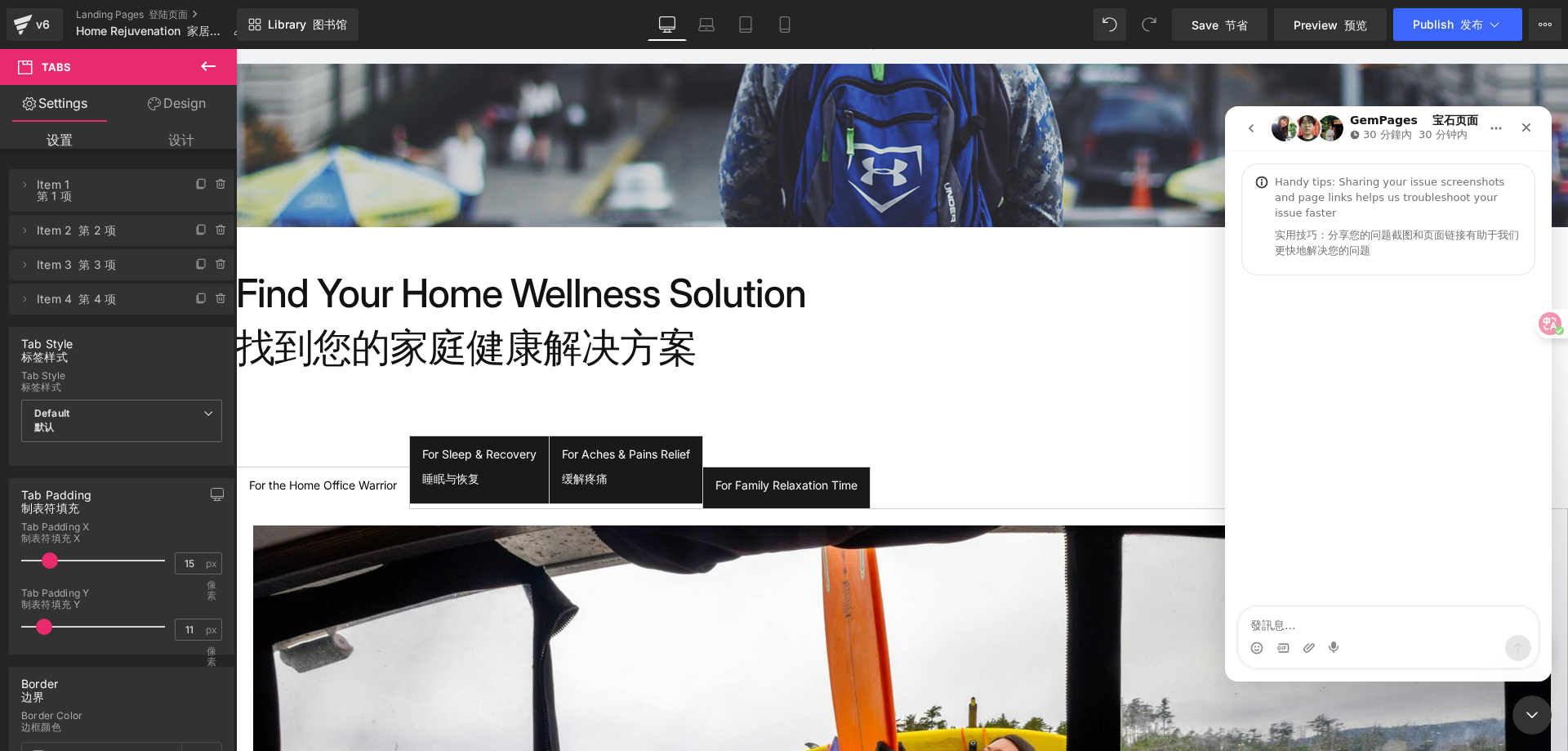
click at [1391, 618] on textarea "發訊息..." at bounding box center [1388, 620] width 299 height 28
type textarea "Hello dear"
type textarea "How can I space the tabs and customize their corners?"
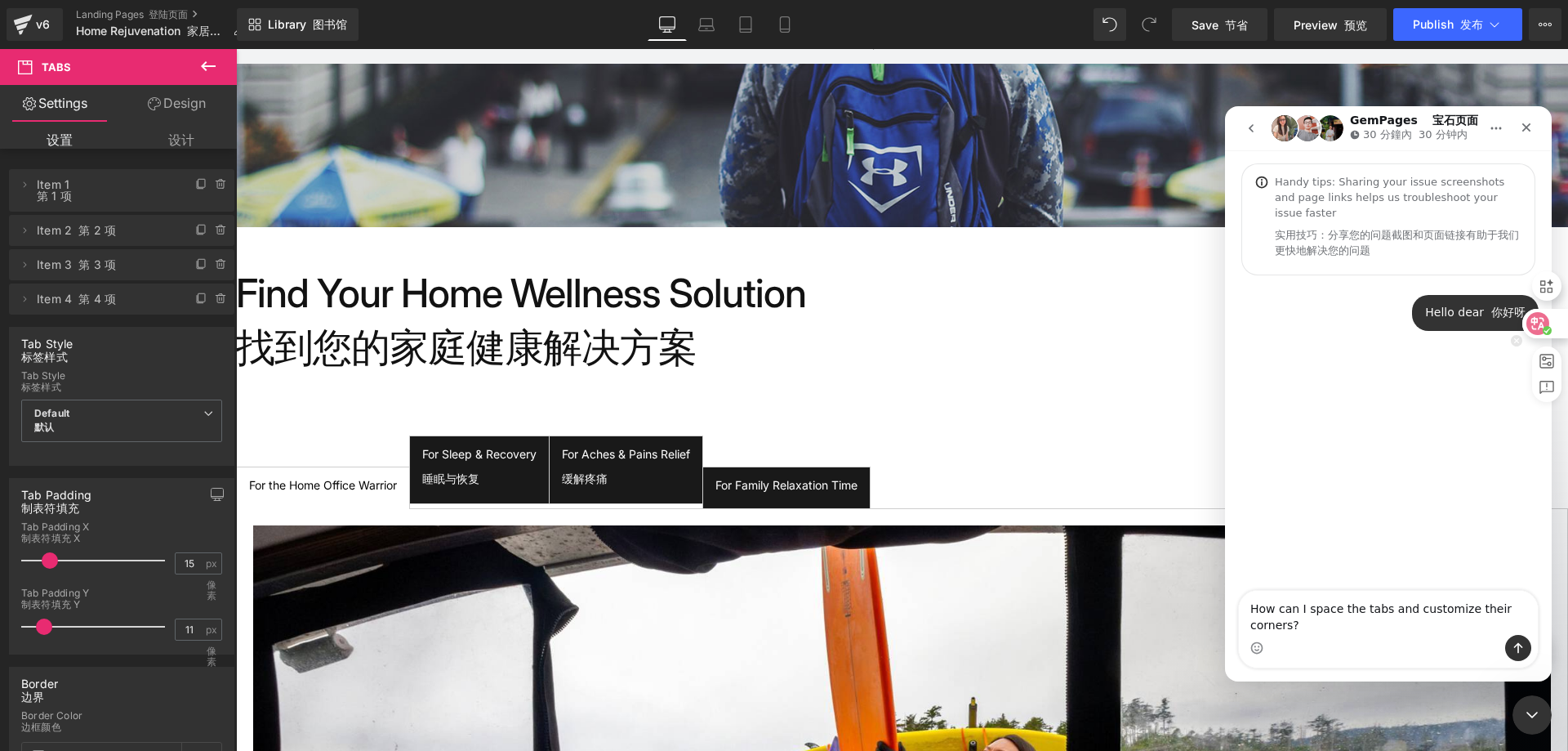
click at [1533, 327] on icon at bounding box center [1537, 323] width 16 height 16
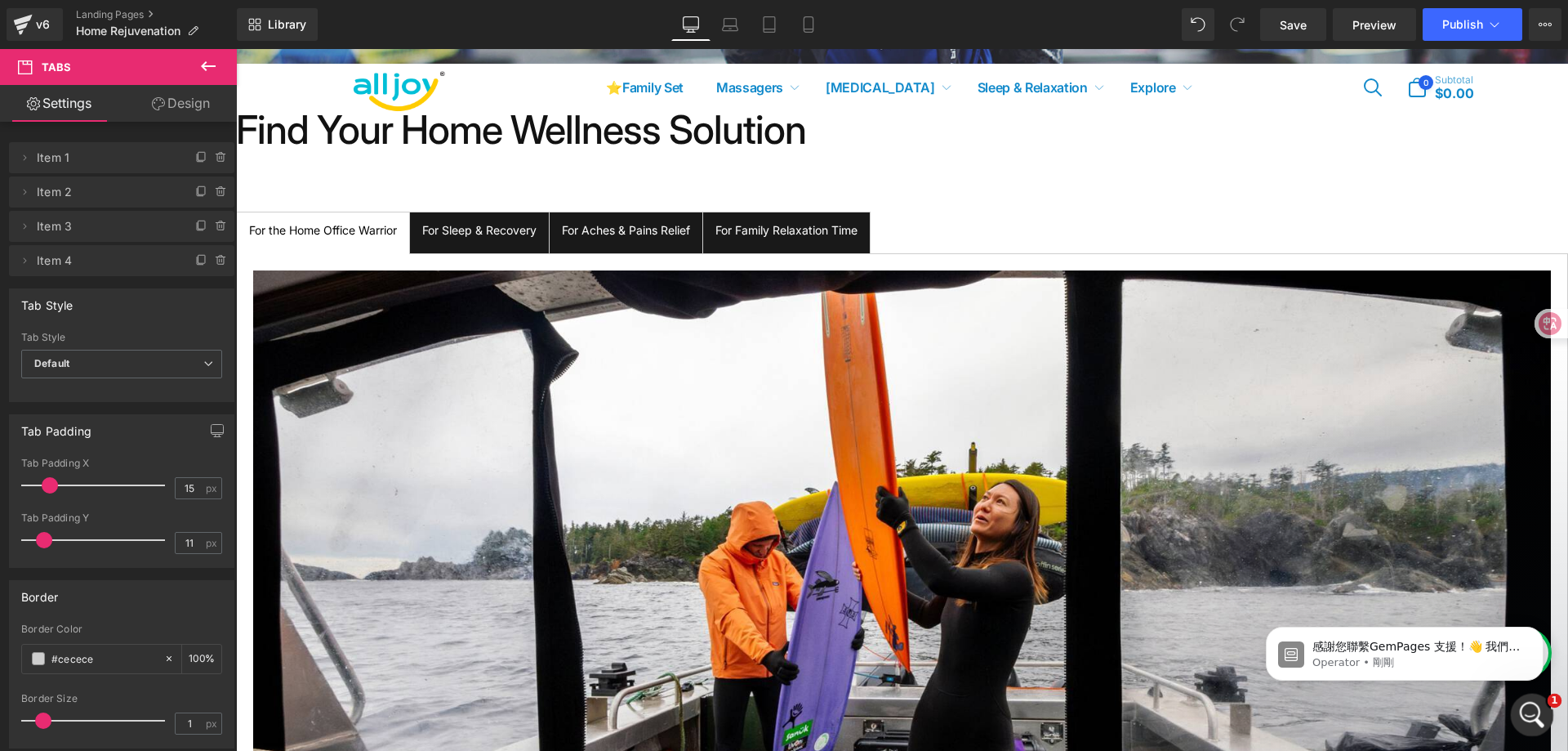
click at [1527, 709] on icon "開啟 Intercom Messenger" at bounding box center [1530, 713] width 27 height 27
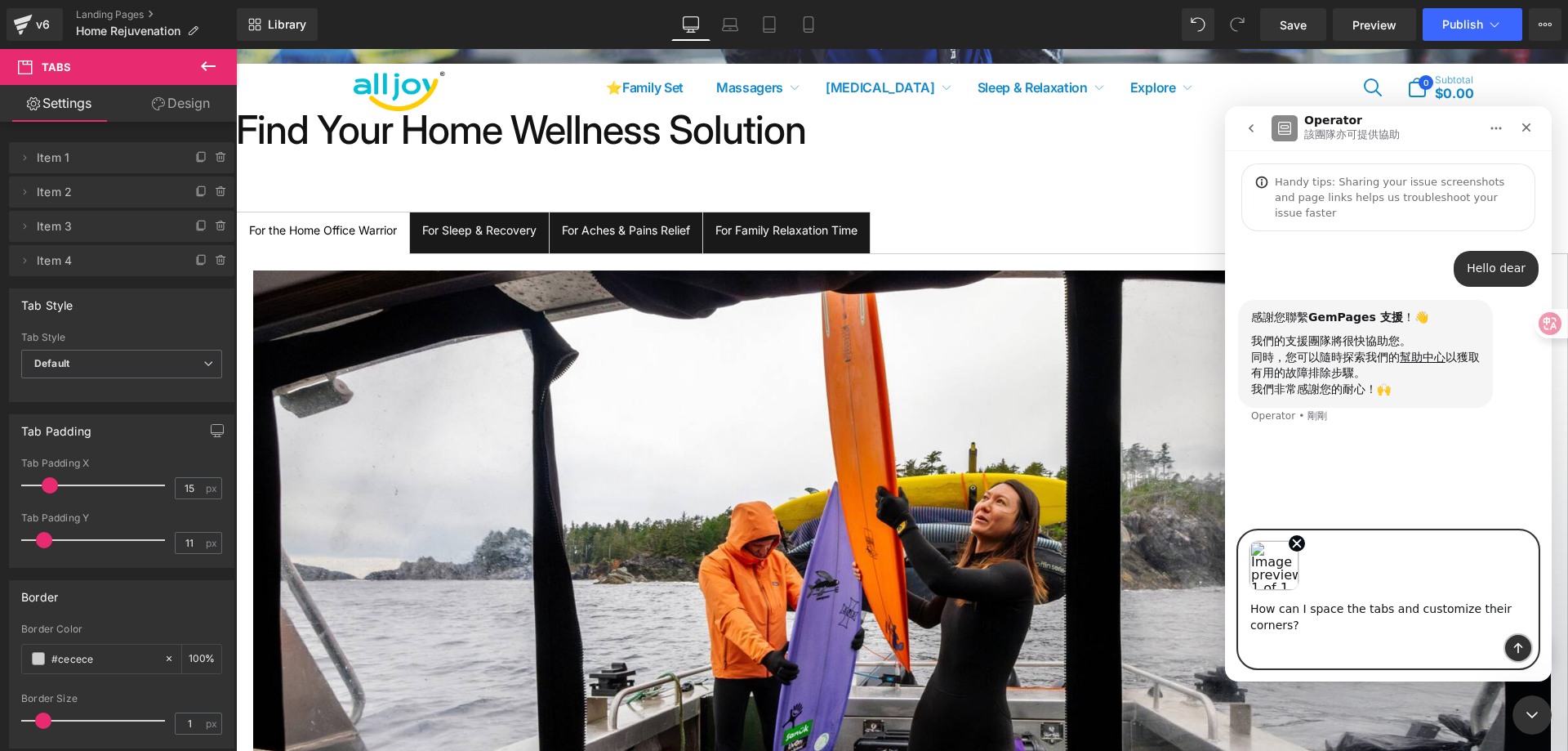
click at [1516, 641] on button "傳送訊息…" at bounding box center [1518, 647] width 26 height 26
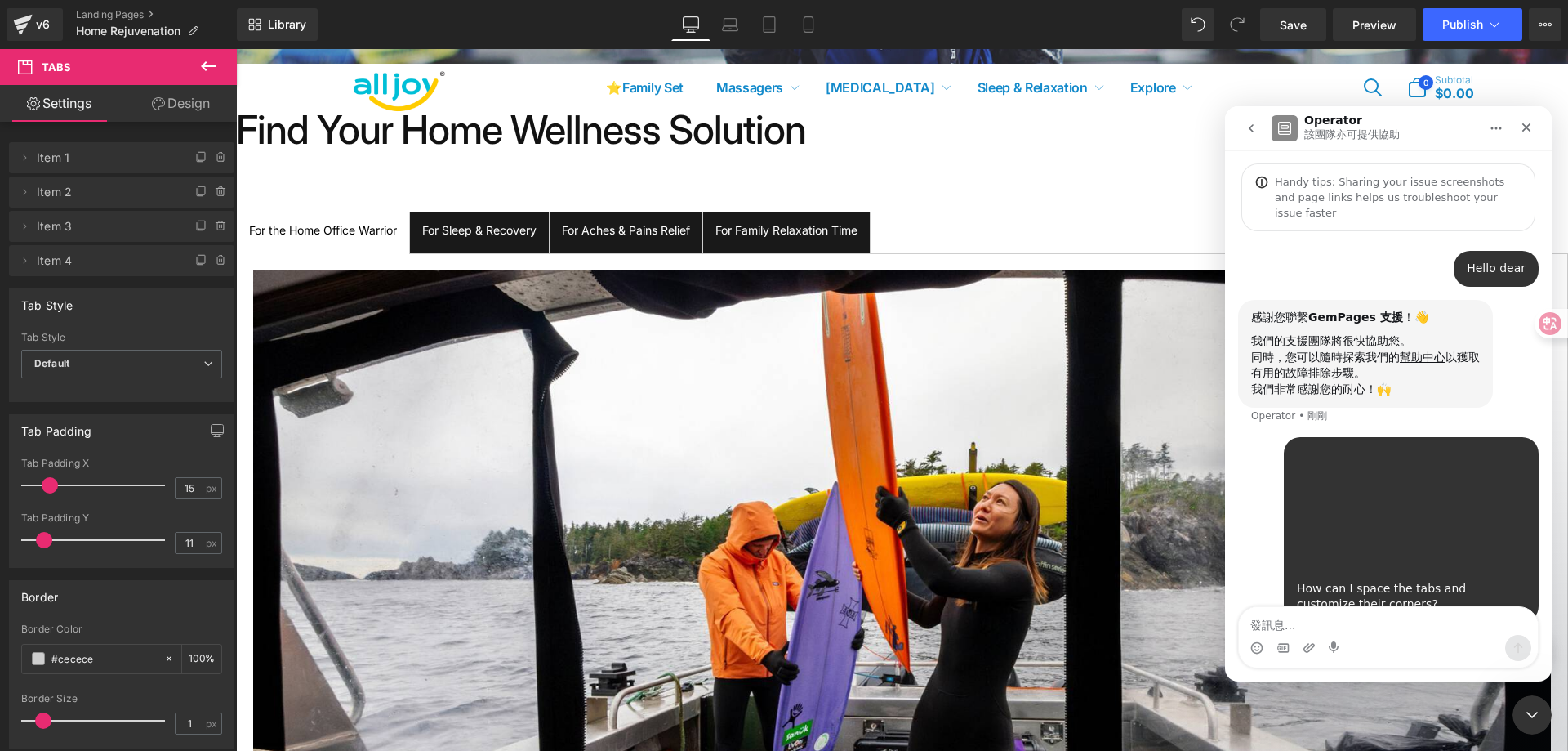
scroll to position [33, 0]
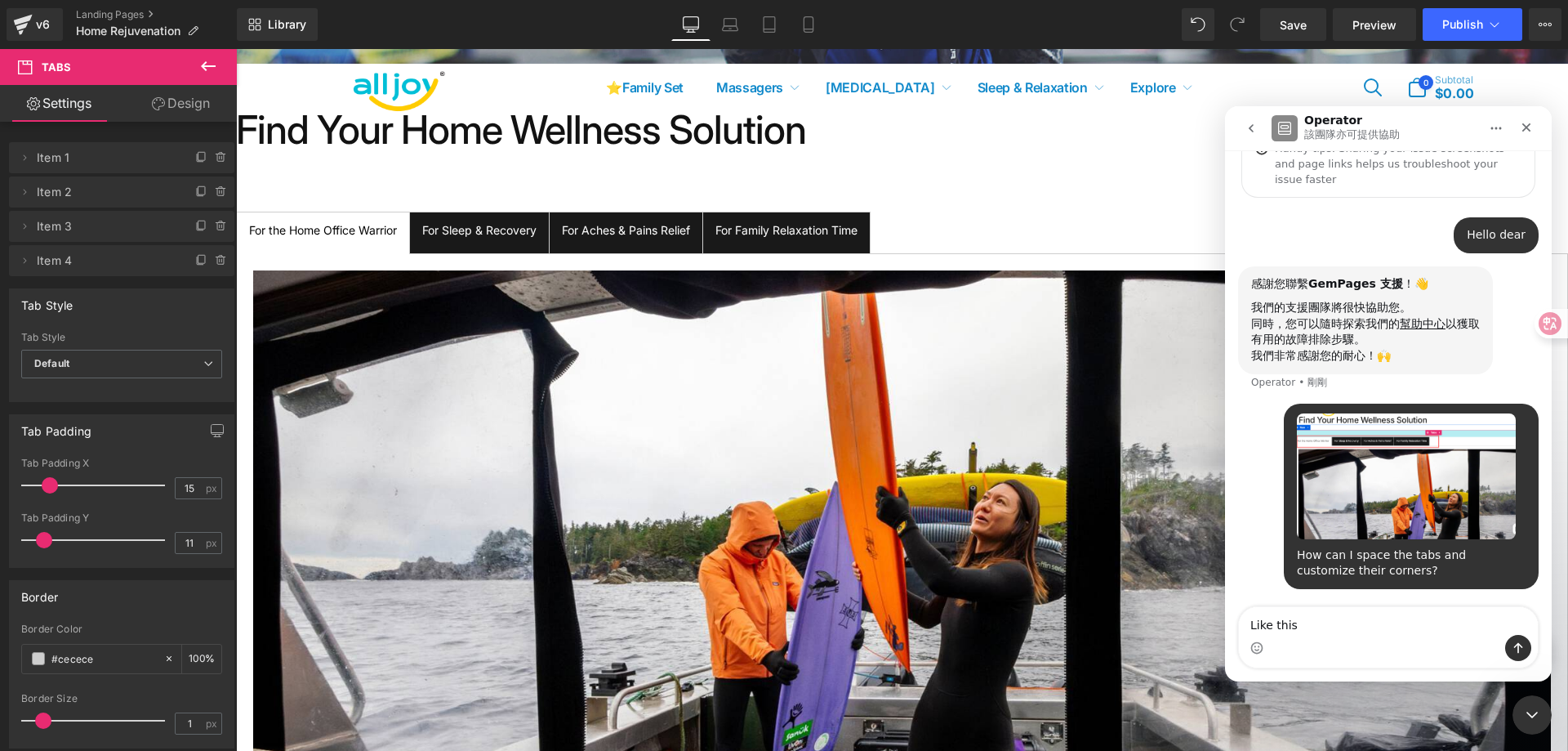
type textarea "Like this"
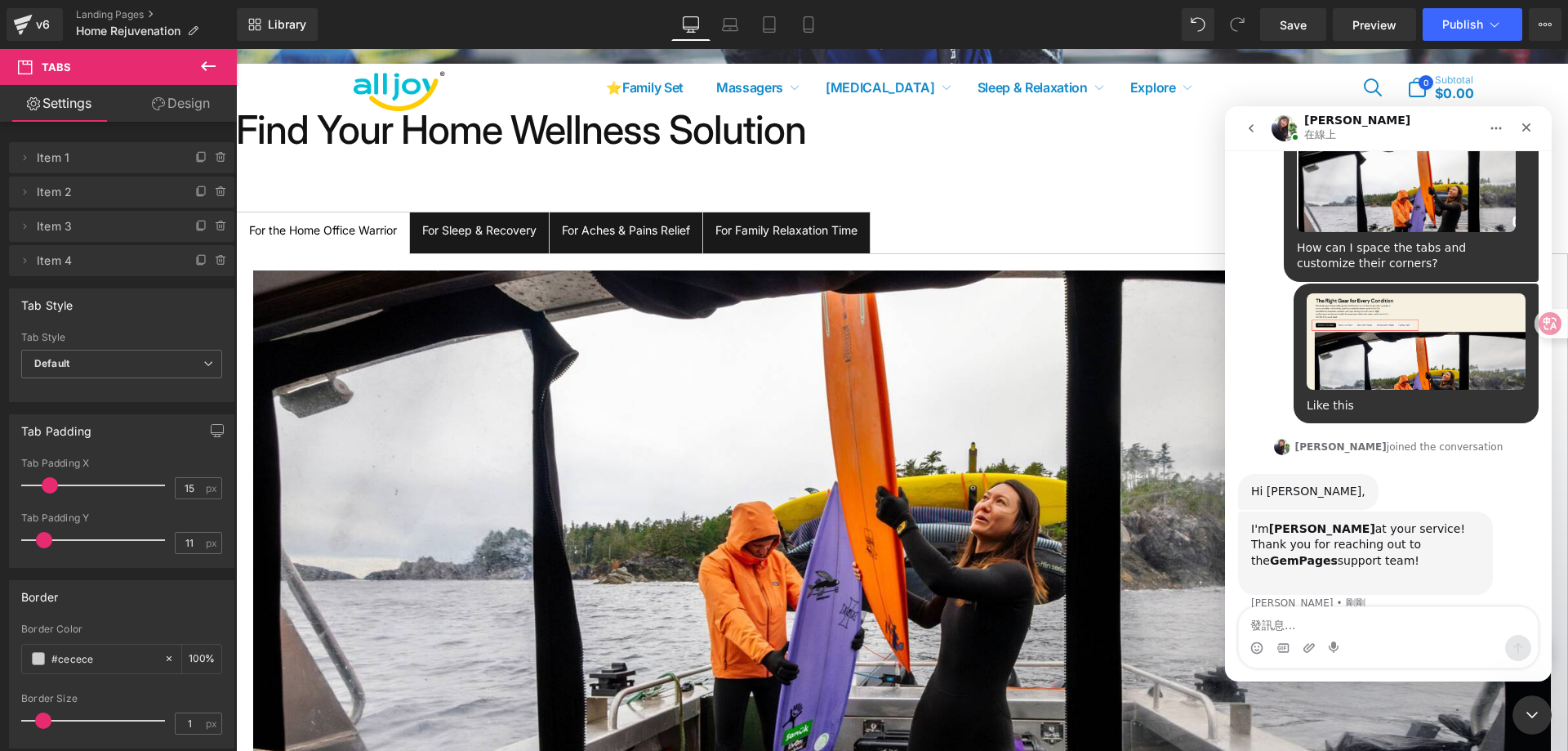
scroll to position [347, 0]
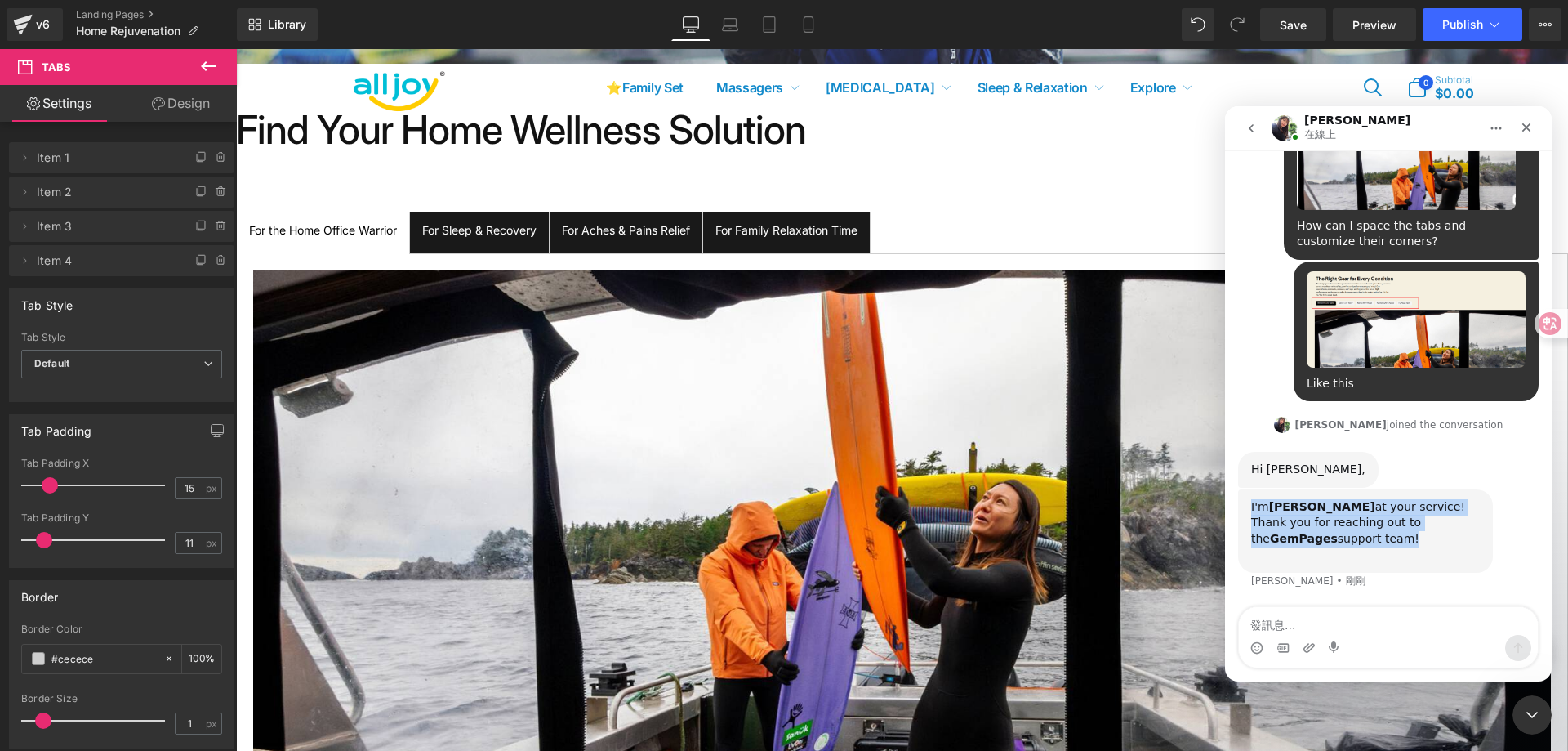
drag, startPoint x: 1249, startPoint y: 505, endPoint x: 1356, endPoint y: 536, distance: 111.4
click at [1356, 536] on div "I'm [PERSON_NAME] at your service! Thank you for reaching out to the GemPages s…" at bounding box center [1365, 531] width 255 height 83
click at [1339, 518] on div "I'm [PERSON_NAME] at your service! Thank you for reaching out to the GemPages s…" at bounding box center [1365, 530] width 228 height 64
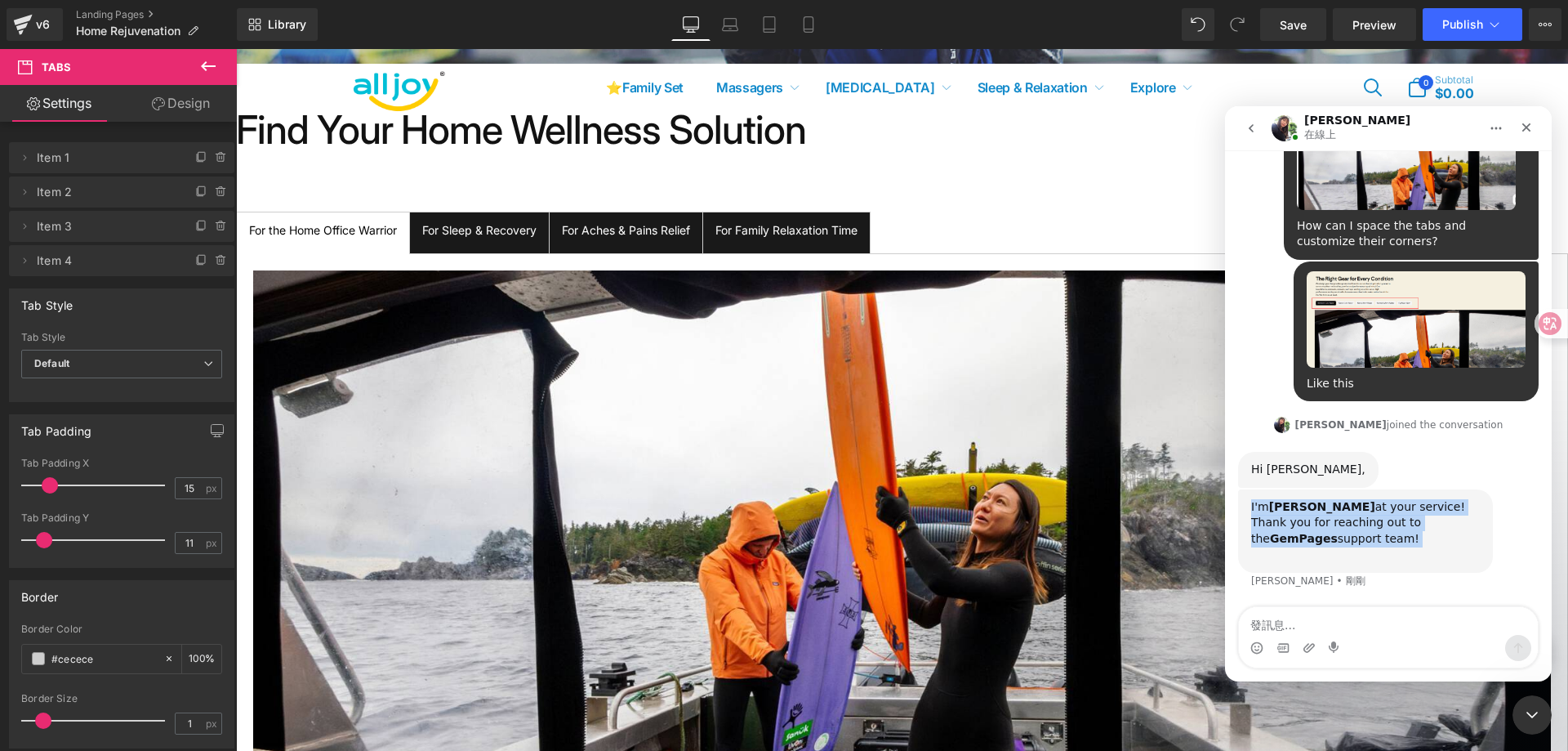
click at [1289, 503] on b "[PERSON_NAME]" at bounding box center [1322, 505] width 106 height 13
click at [1454, 566] on div "I'm [PERSON_NAME] at your service! Thank you for reaching out to the GemPages s…" at bounding box center [1365, 531] width 255 height 83
click at [42, 20] on div at bounding box center [784, 351] width 1568 height 702
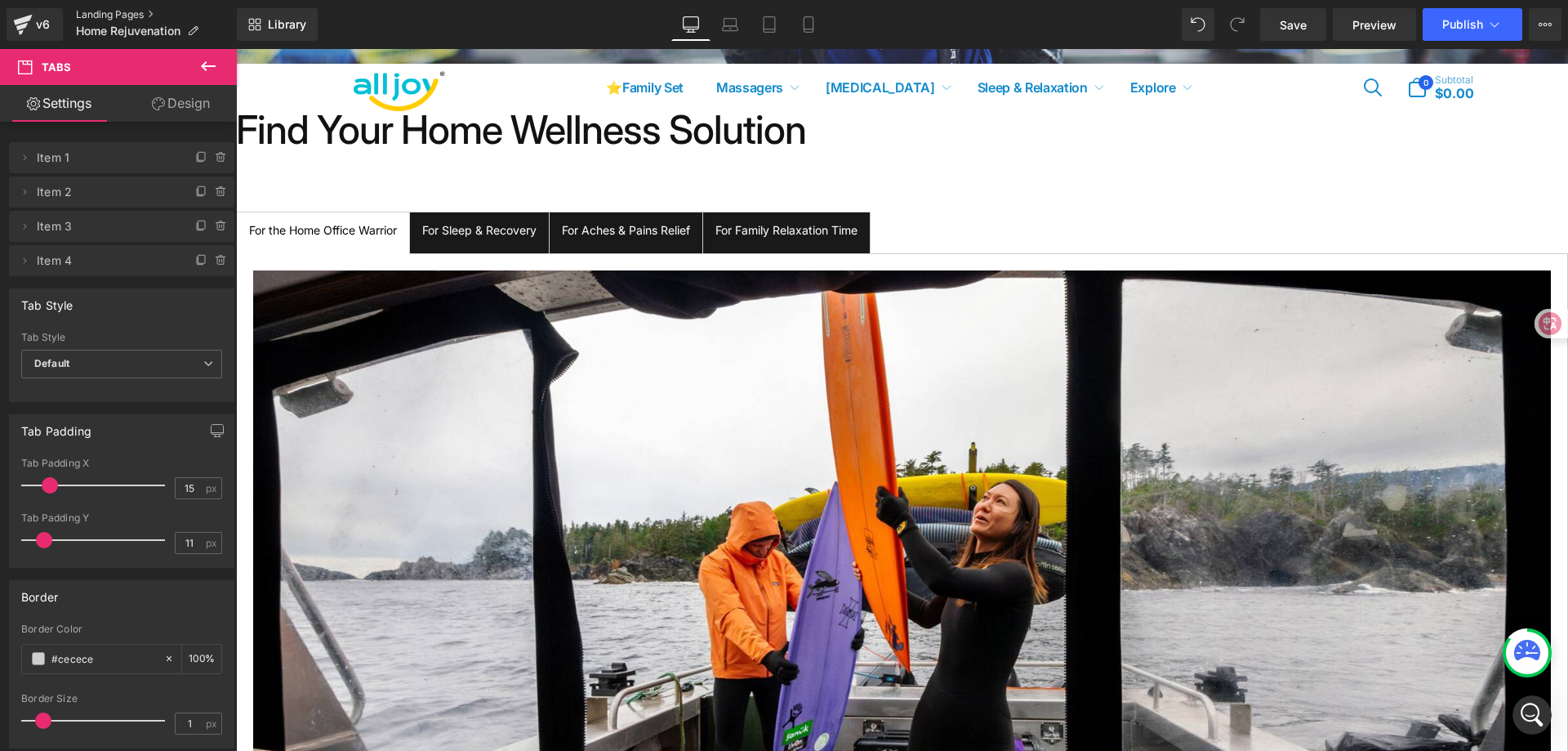
click at [117, 11] on link "Landing Pages" at bounding box center [155, 14] width 161 height 13
click at [98, 16] on link "Landing Pages" at bounding box center [155, 14] width 161 height 13
